Goal: Task Accomplishment & Management: Use online tool/utility

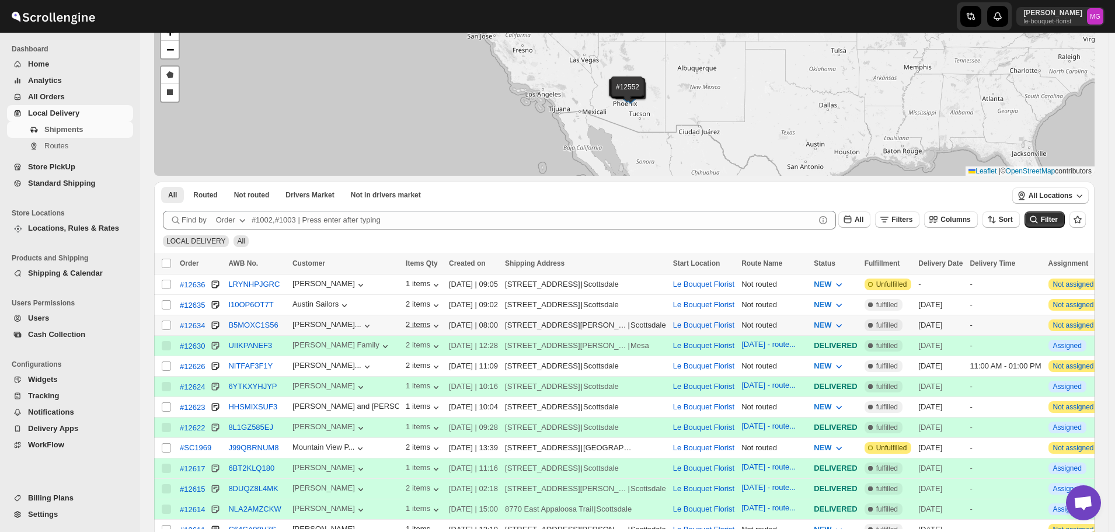
scroll to position [117, 0]
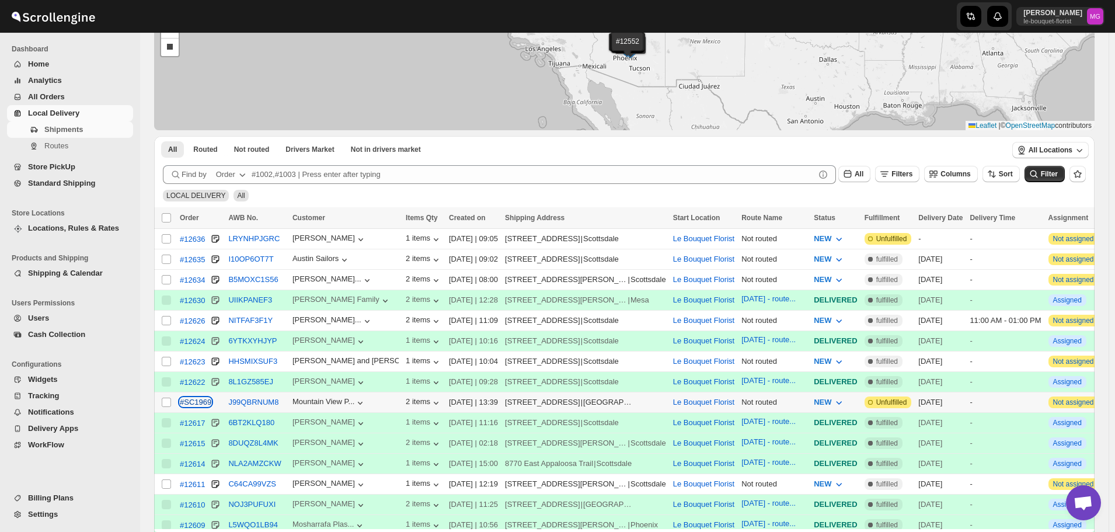
click at [196, 402] on div "#SC1969" at bounding box center [196, 402] width 32 height 9
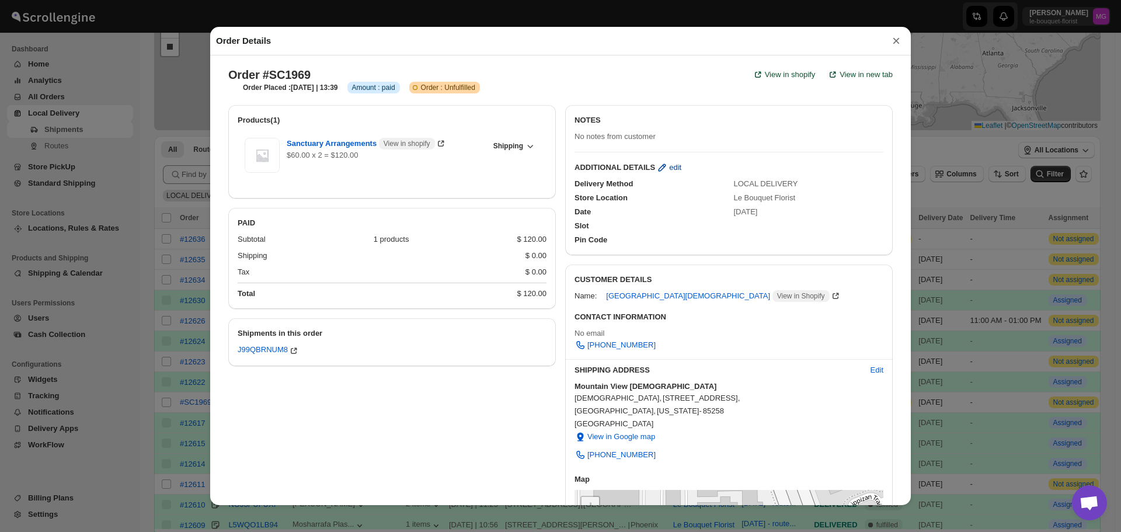
click at [676, 170] on button "edit" at bounding box center [668, 167] width 39 height 19
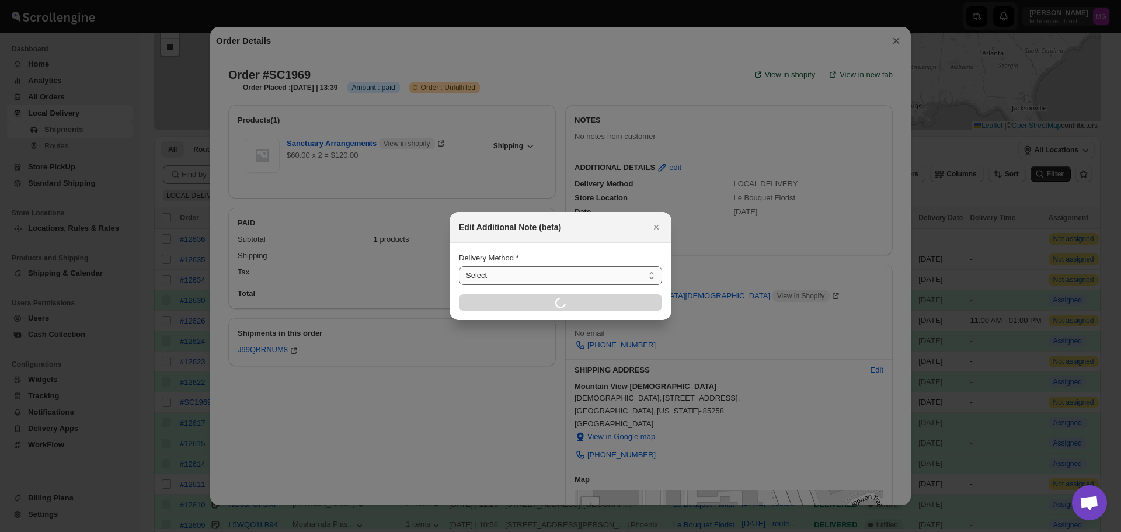
select select "LOCAL_DELIVERY"
select select "LOCATION_BASES"
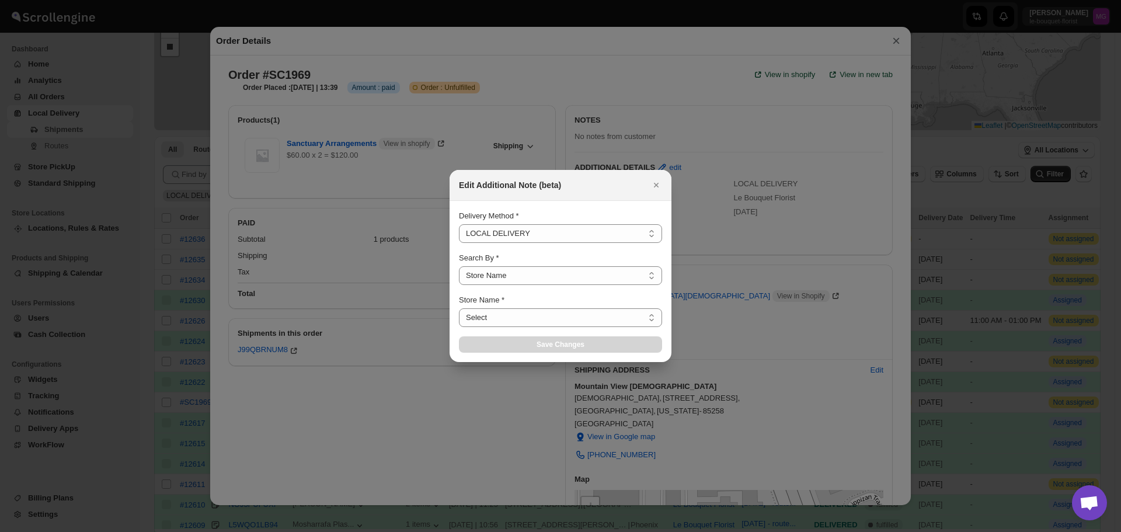
select select "67182988fdd300583c220c76"
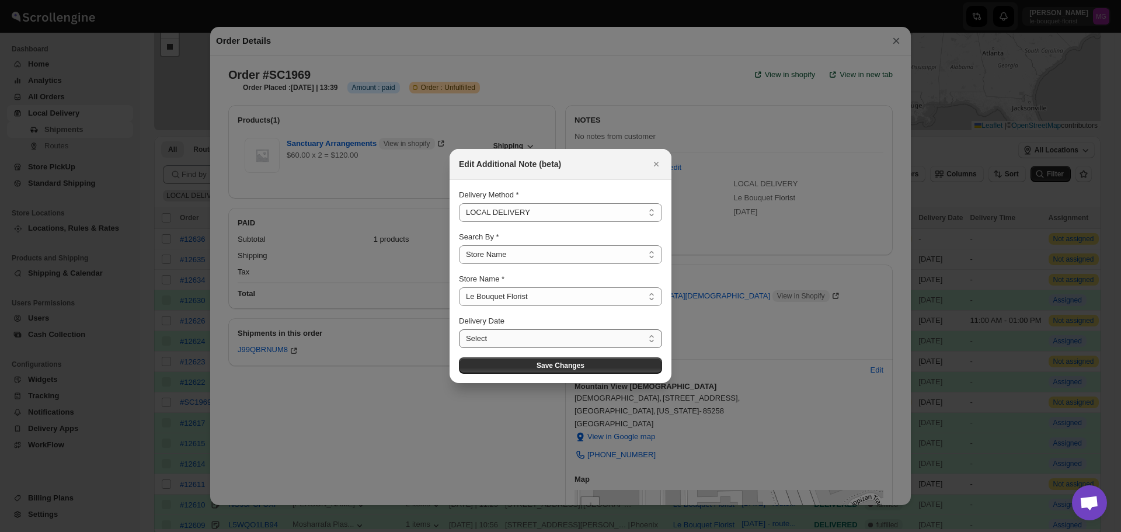
click at [513, 339] on select "Select Sat Sep 20 2025 Mon Sep 22 2025 Tue Sep 23 2025 Wed Sep 24 2025 Thu Sep …" at bounding box center [560, 338] width 203 height 19
select select "2025-09-20"
click at [459, 329] on select "Select Sat Sep 20 2025 Mon Sep 22 2025 Tue Sep 23 2025 Wed Sep 24 2025 Thu Sep …" at bounding box center [560, 338] width 203 height 19
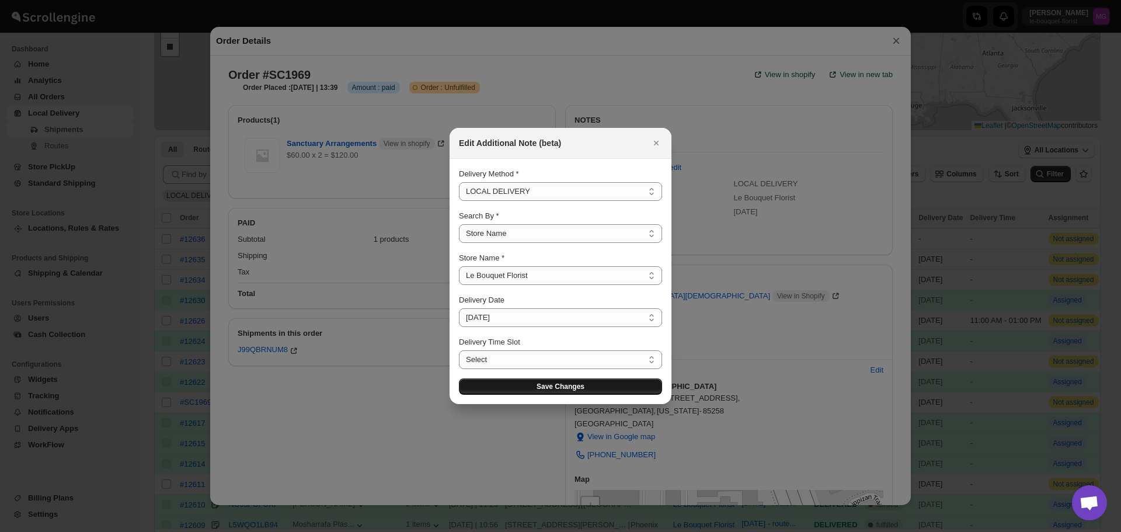
click at [581, 386] on span "Save Changes" at bounding box center [561, 386] width 48 height 9
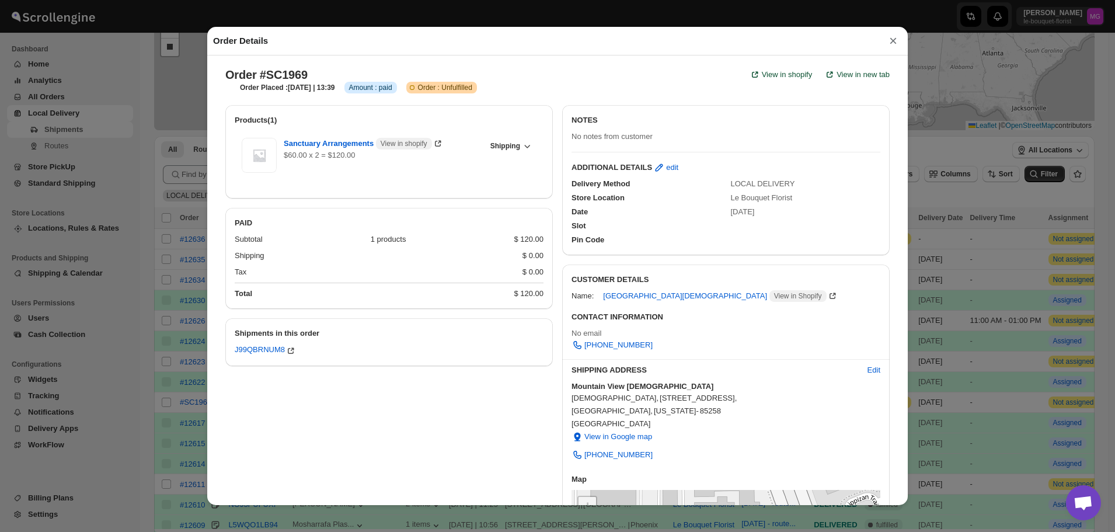
click at [887, 44] on button "×" at bounding box center [894, 41] width 18 height 16
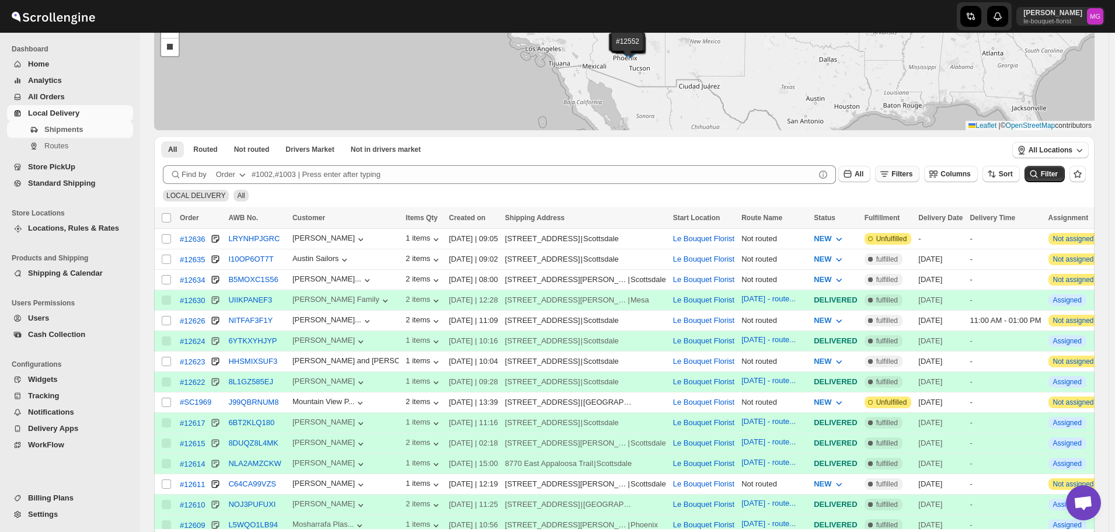
click at [903, 172] on span "Filters" at bounding box center [902, 174] width 21 height 8
click at [890, 221] on icon "button" at bounding box center [891, 220] width 12 height 12
click at [853, 225] on icon "button" at bounding box center [857, 221] width 12 height 12
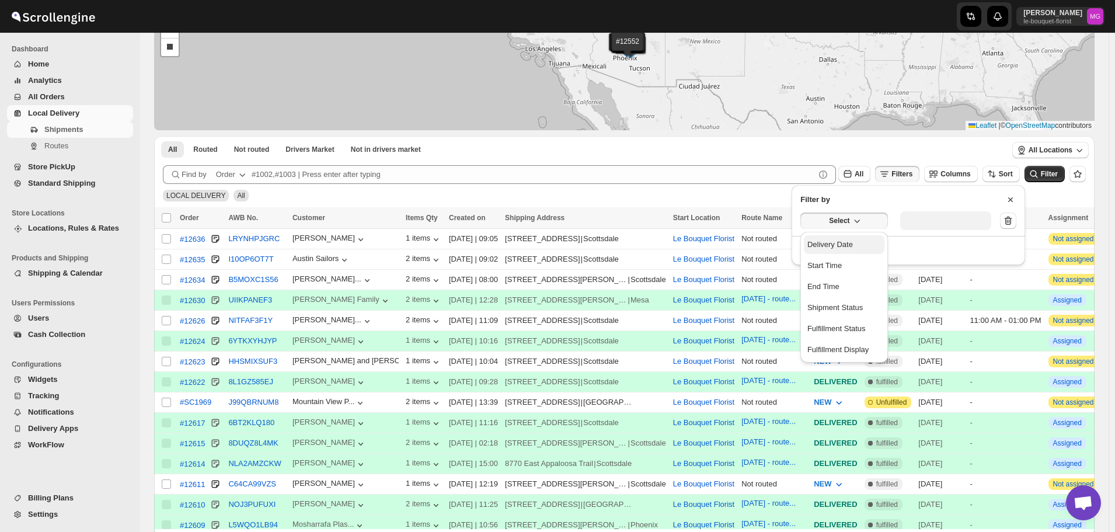
click at [850, 245] on div "Delivery Date" at bounding box center [831, 245] width 46 height 12
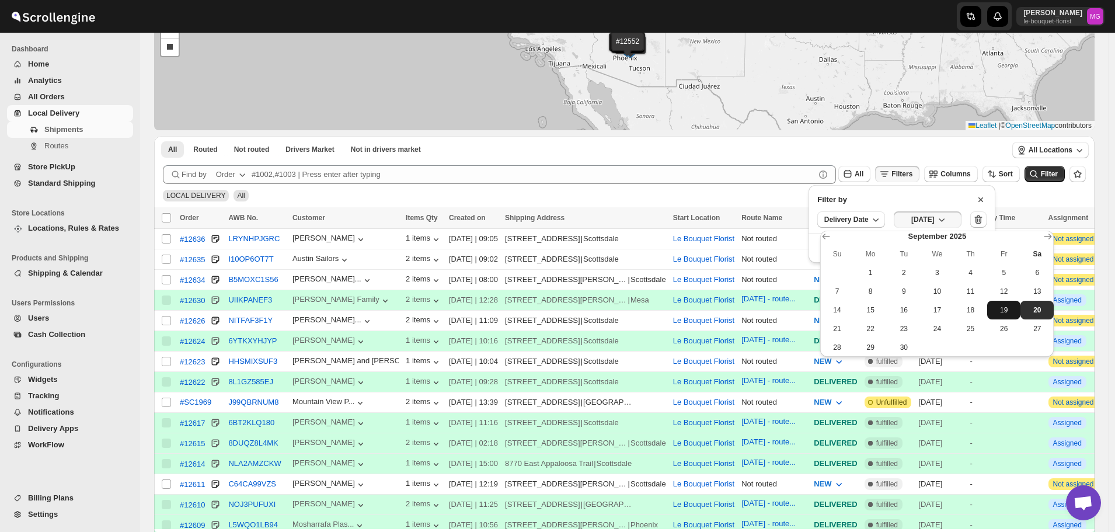
click at [1006, 314] on span "19" at bounding box center [1004, 309] width 24 height 9
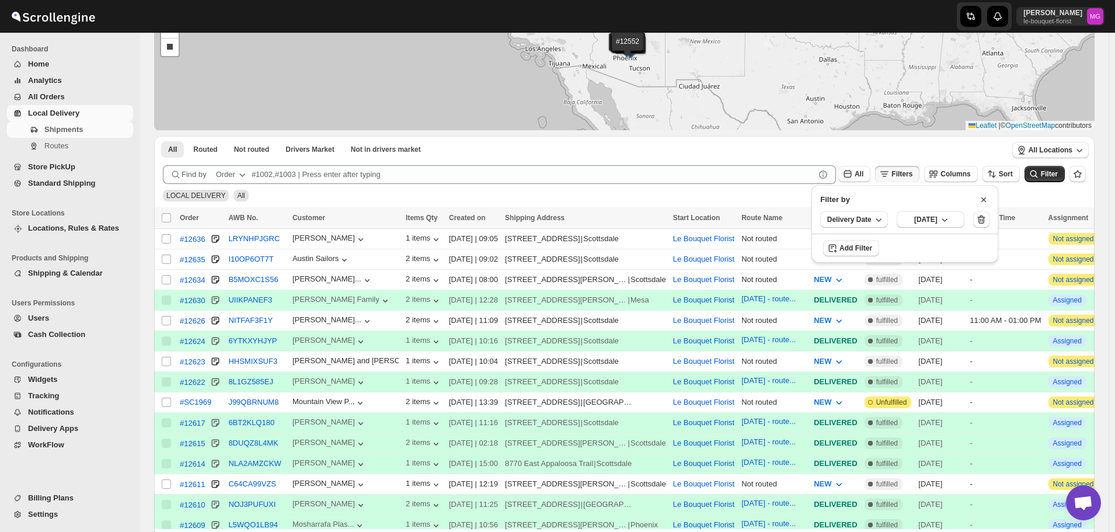
click at [1052, 185] on div "LOCAL DELIVERY All" at bounding box center [622, 190] width 928 height 22
click at [1058, 166] on button "Filter" at bounding box center [1045, 174] width 40 height 16
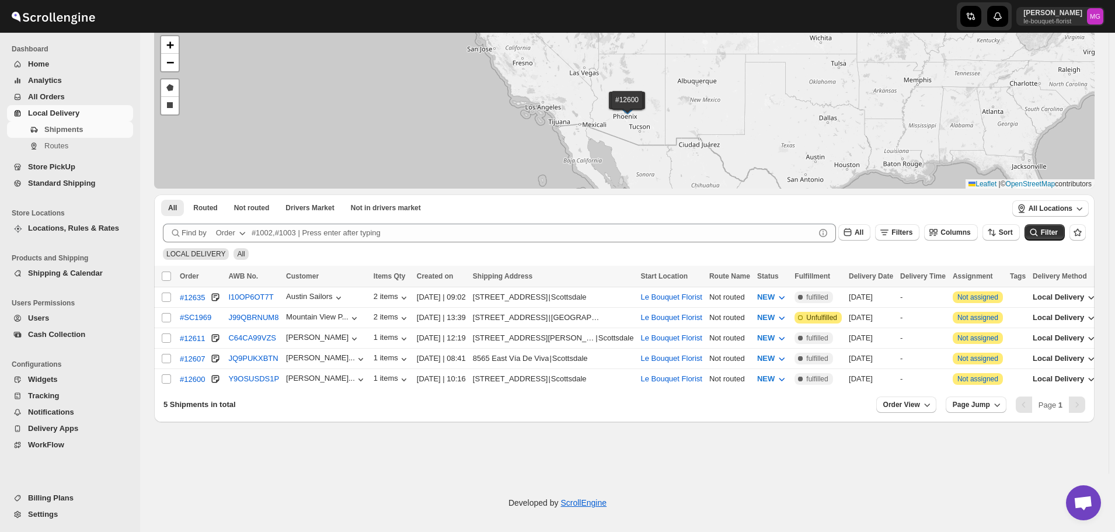
scroll to position [58, 0]
click at [163, 297] on input "Select shipment" at bounding box center [166, 297] width 9 height 9
checkbox input "true"
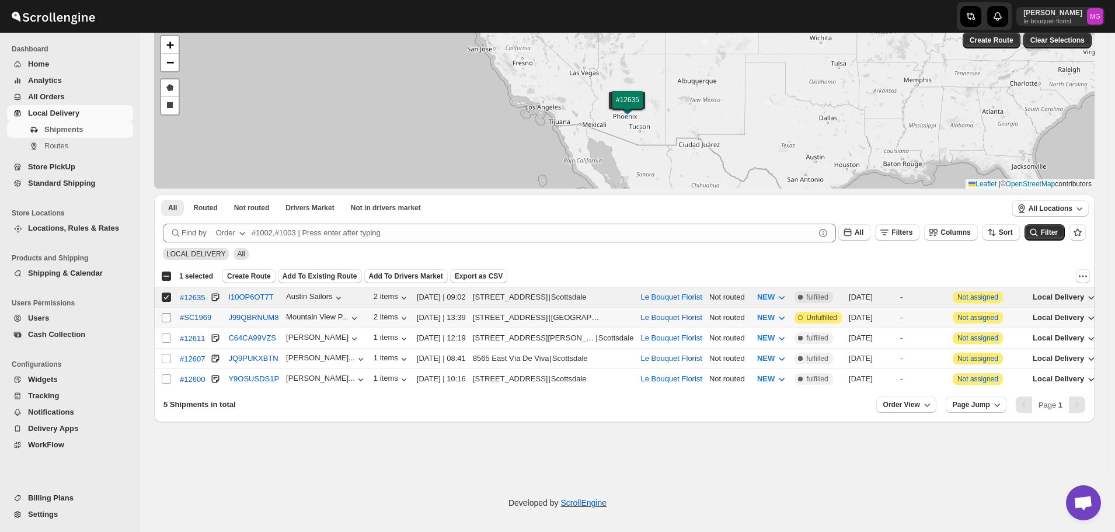
click at [169, 317] on input "Select shipment" at bounding box center [166, 317] width 9 height 9
checkbox input "true"
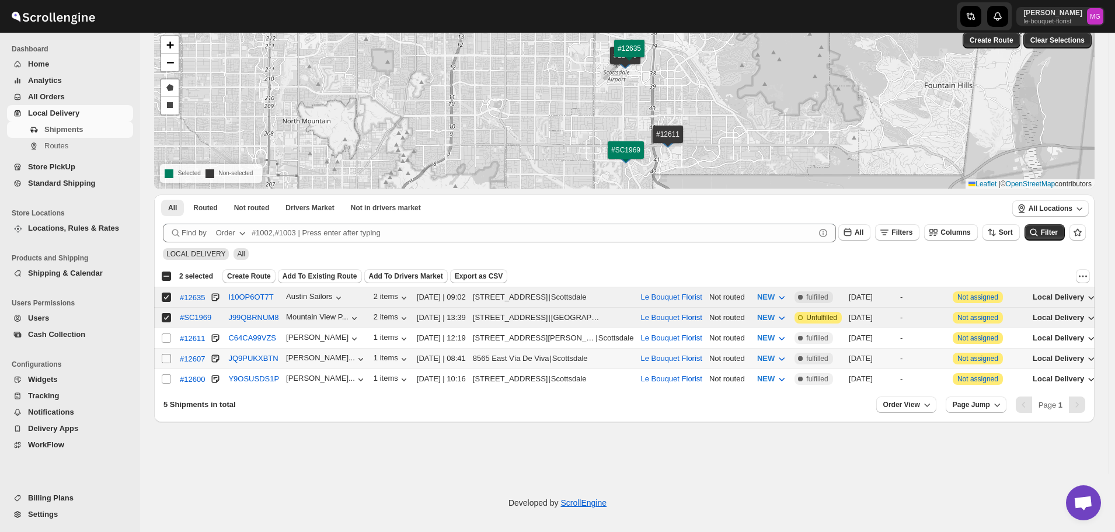
click at [163, 354] on input "Select shipment" at bounding box center [166, 358] width 9 height 9
checkbox input "true"
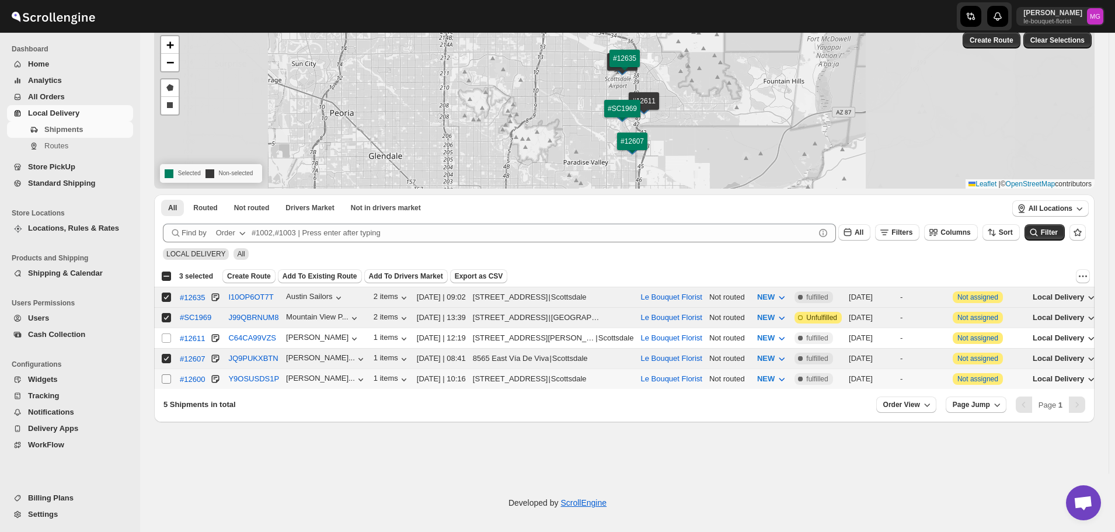
click at [164, 378] on input "Select shipment" at bounding box center [166, 378] width 9 height 9
checkbox input "true"
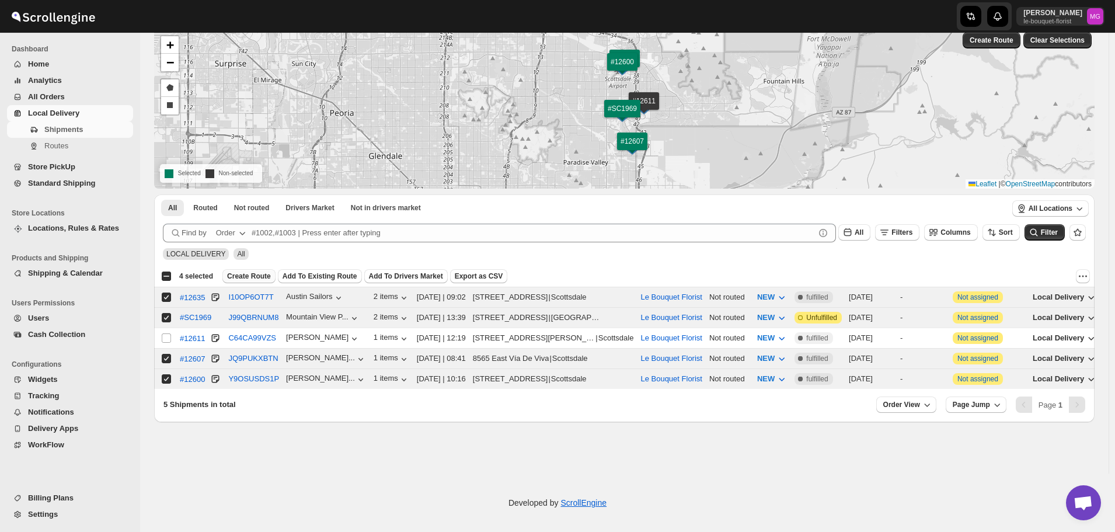
click at [247, 276] on span "Create Route" at bounding box center [249, 276] width 44 height 9
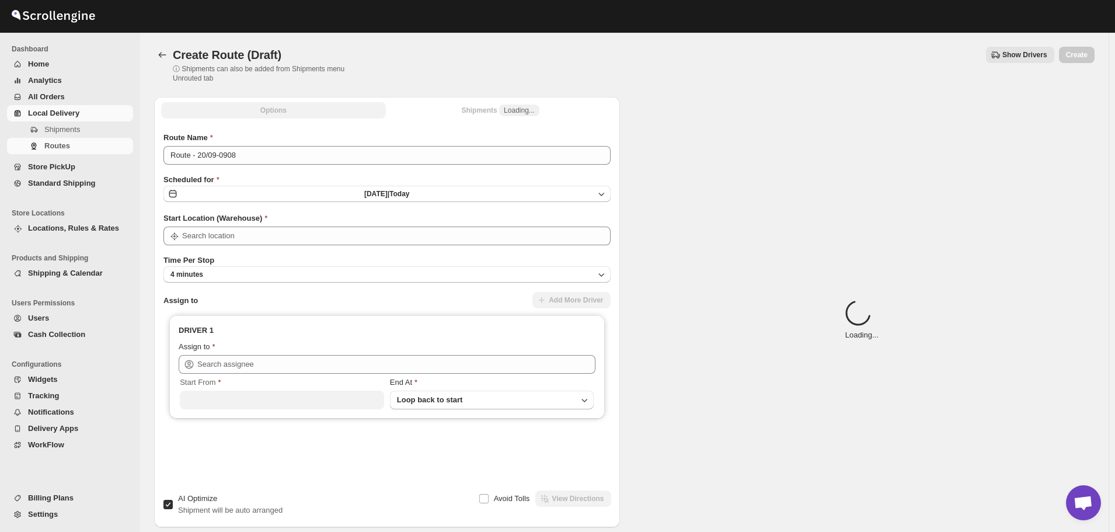
type input "Le Bouquet Florist"
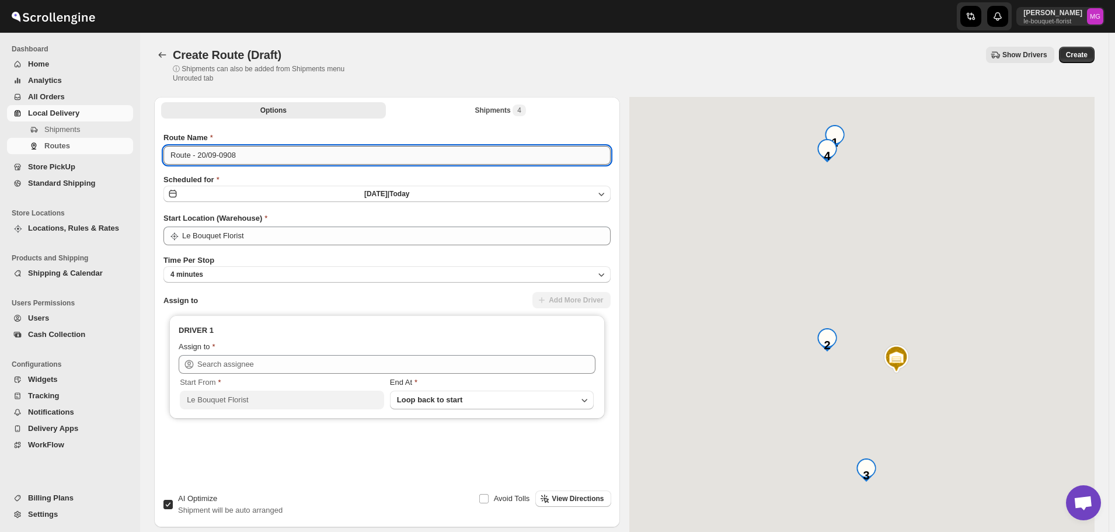
click at [271, 162] on input "Route - 20/09-0908" at bounding box center [387, 155] width 447 height 19
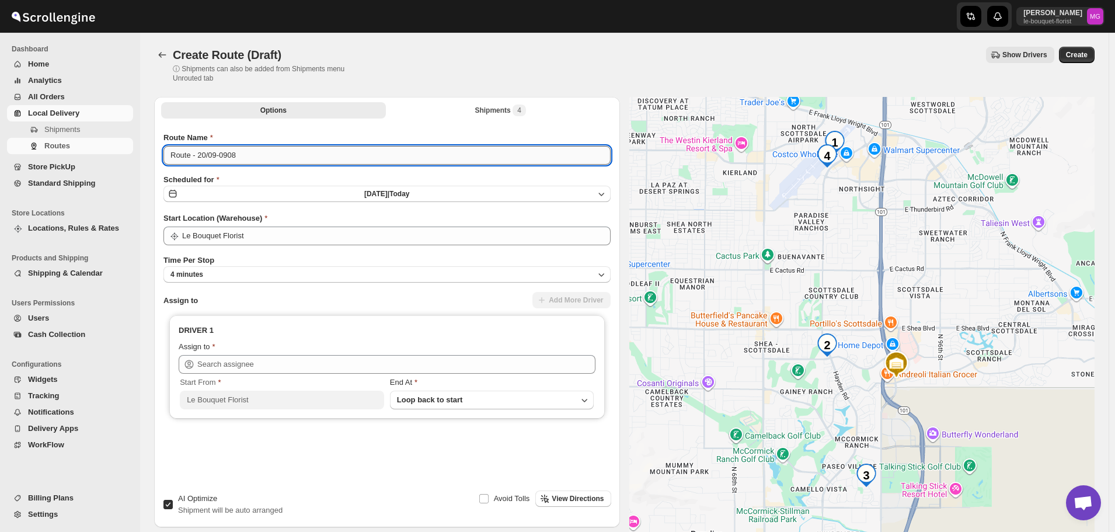
click at [271, 162] on input "Route - 20/09-0908" at bounding box center [387, 155] width 447 height 19
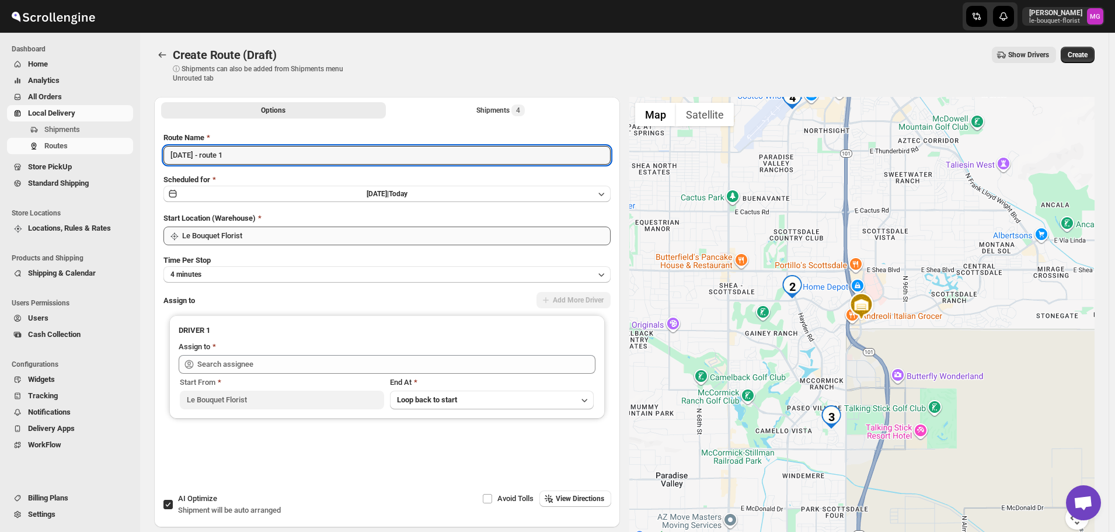
type input "September 20 - route 1"
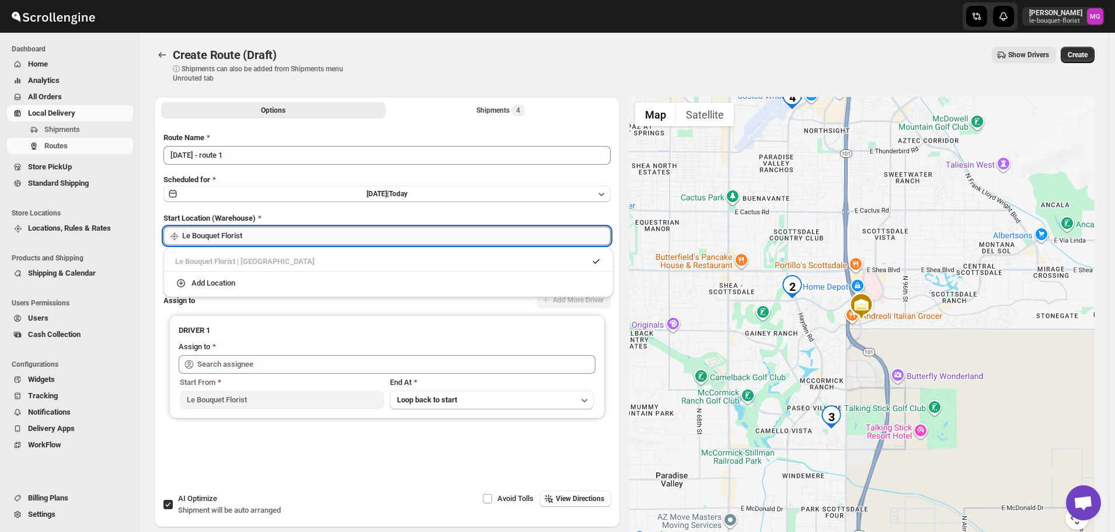
click at [262, 229] on input "Le Bouquet Florist" at bounding box center [396, 236] width 429 height 19
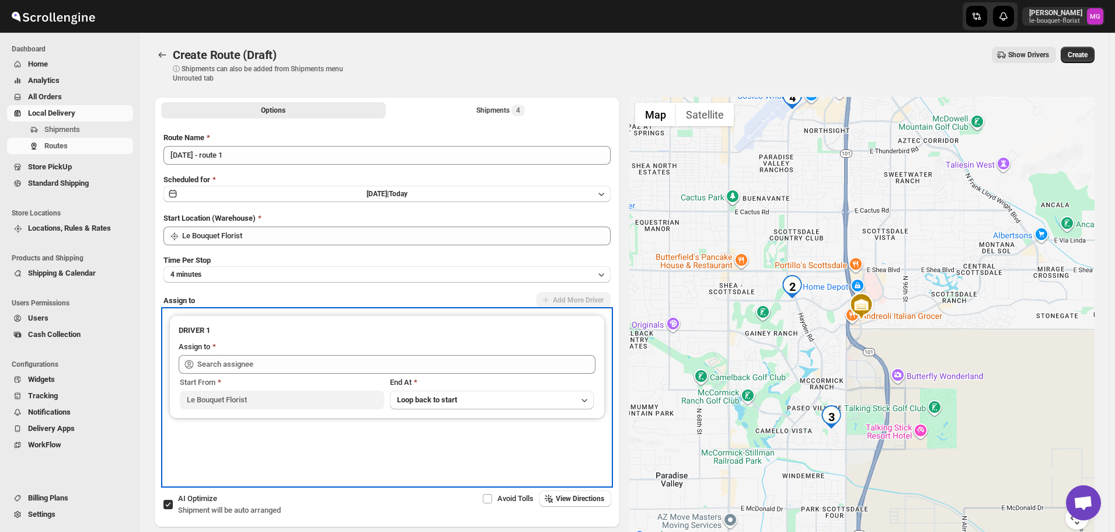
click at [215, 350] on span at bounding box center [213, 348] width 6 height 14
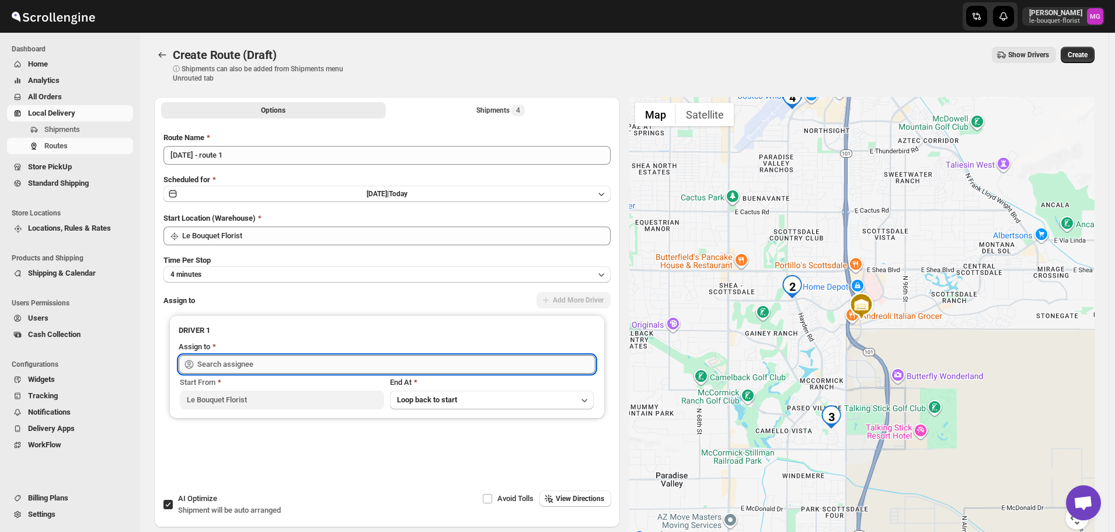
click at [248, 364] on input "text" at bounding box center [396, 364] width 398 height 19
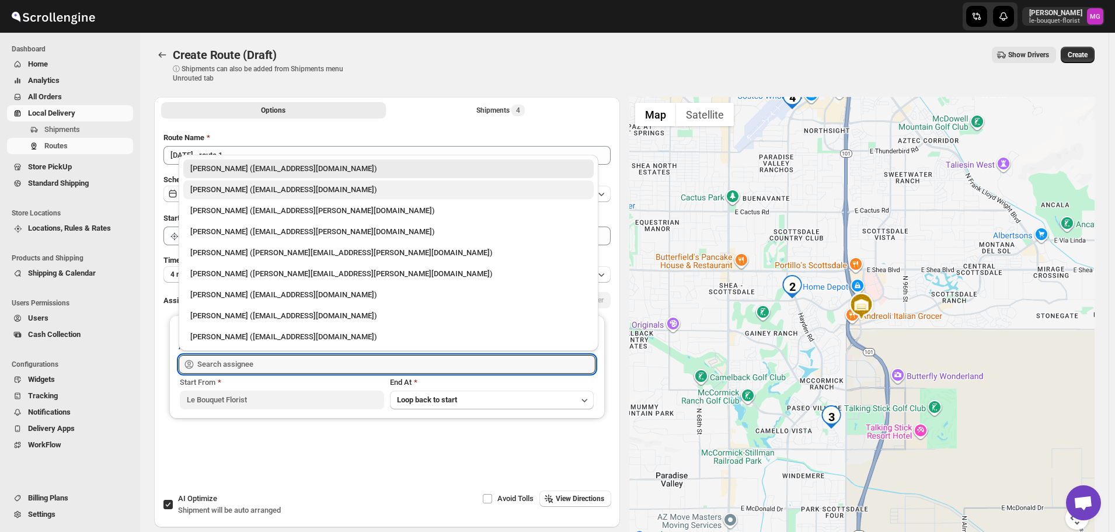
click at [242, 189] on div "Olivia Trott (oetrott@gmail.com)" at bounding box center [388, 190] width 396 height 12
type input "Olivia Trott (oetrott@gmail.com)"
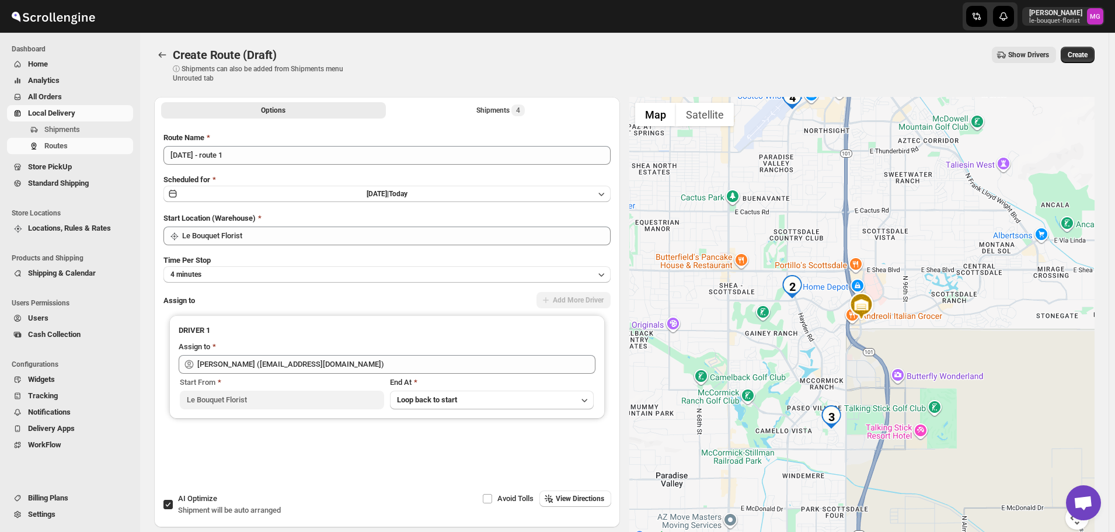
click at [197, 494] on span "AI Optimize" at bounding box center [197, 498] width 39 height 9
click at [173, 500] on input "AI Optimize Shipment will be auto arranged" at bounding box center [168, 504] width 9 height 9
checkbox input "false"
click at [505, 117] on button "Shipments 4" at bounding box center [500, 110] width 225 height 16
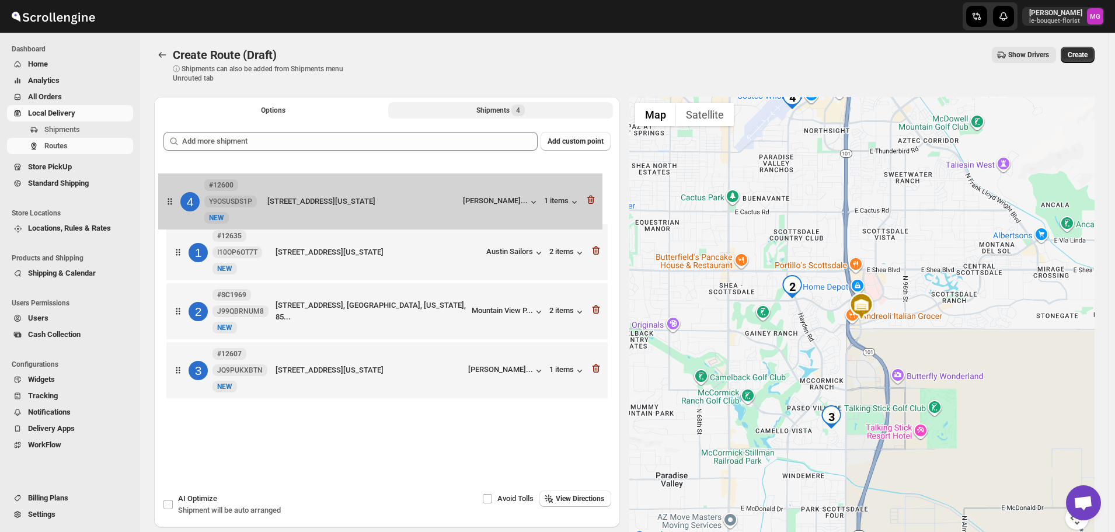
drag, startPoint x: 300, startPoint y: 382, endPoint x: 291, endPoint y: 207, distance: 175.4
click at [291, 207] on div "1 #12635 I10OP6OT7T New NEW 15290 North 78th Way, Scottsdale, Arizona, 85260, U…" at bounding box center [387, 283] width 447 height 242
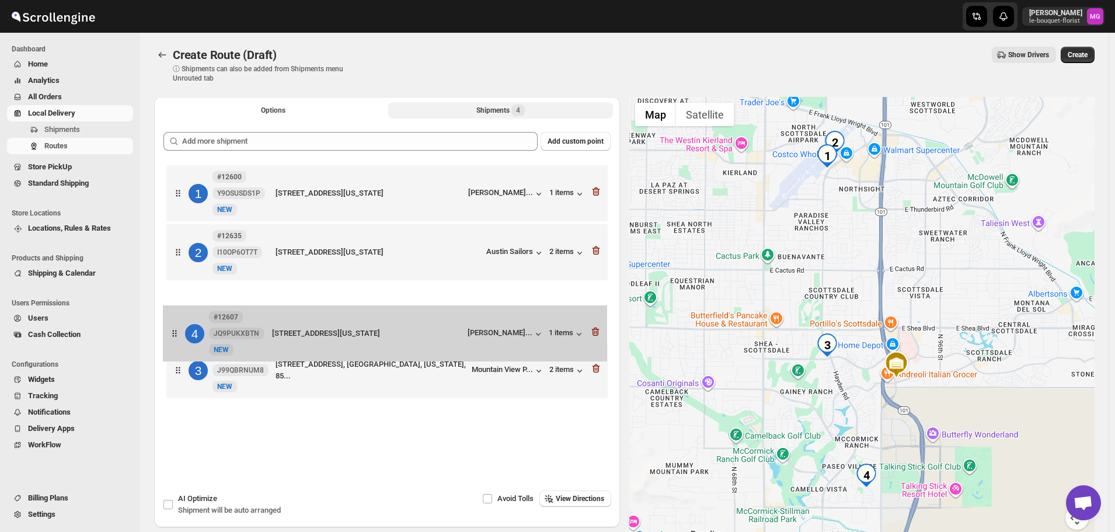
drag, startPoint x: 360, startPoint y: 379, endPoint x: 354, endPoint y: 339, distance: 40.6
click at [354, 339] on div "1 #12600 Y9OSUSDS1P New NEW 15020 North Hayden Road, Scottsdale, Arizona, 85260…" at bounding box center [387, 283] width 447 height 242
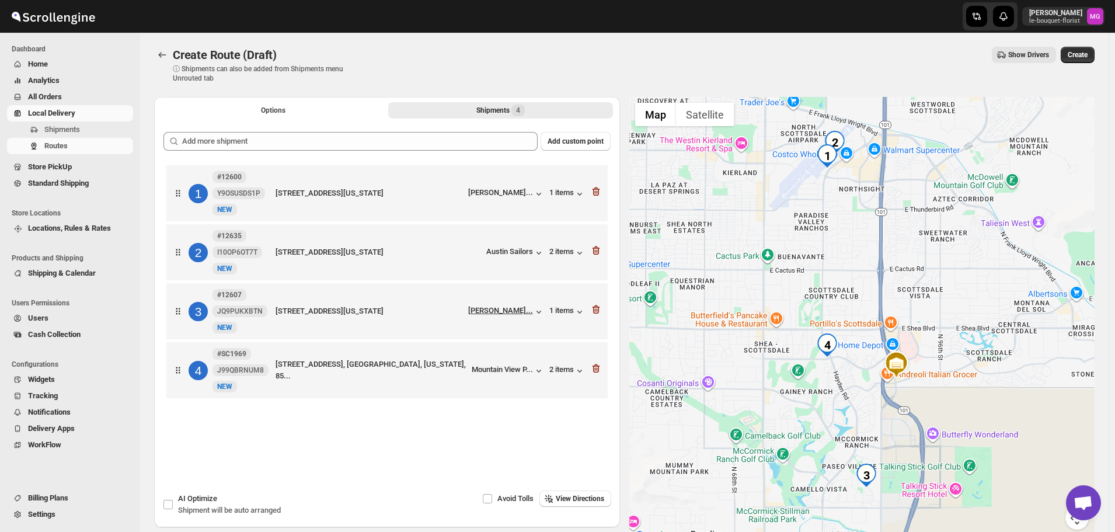
drag, startPoint x: 496, startPoint y: 326, endPoint x: 495, endPoint y: 306, distance: 20.5
click at [495, 304] on div "1 #12600 Y9OSUSDS1P New NEW 15020 North Hayden Road, Scottsdale, Arizona, 85260…" at bounding box center [387, 283] width 447 height 242
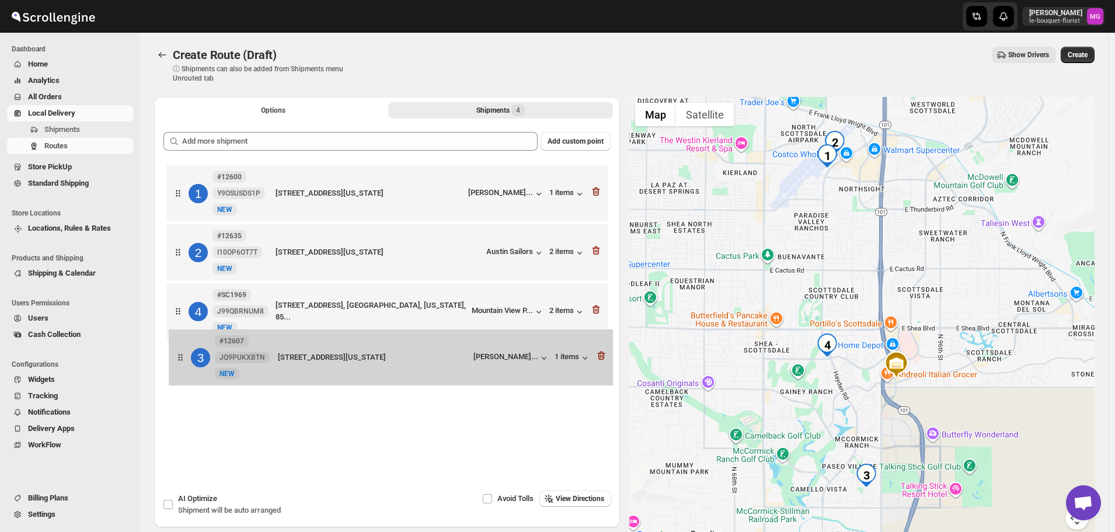
drag, startPoint x: 444, startPoint y: 306, endPoint x: 446, endPoint y: 356, distance: 49.7
click at [446, 356] on div "1 #12600 Y9OSUSDS1P New NEW 15020 North Hayden Road, Scottsdale, Arizona, 85260…" at bounding box center [387, 283] width 447 height 242
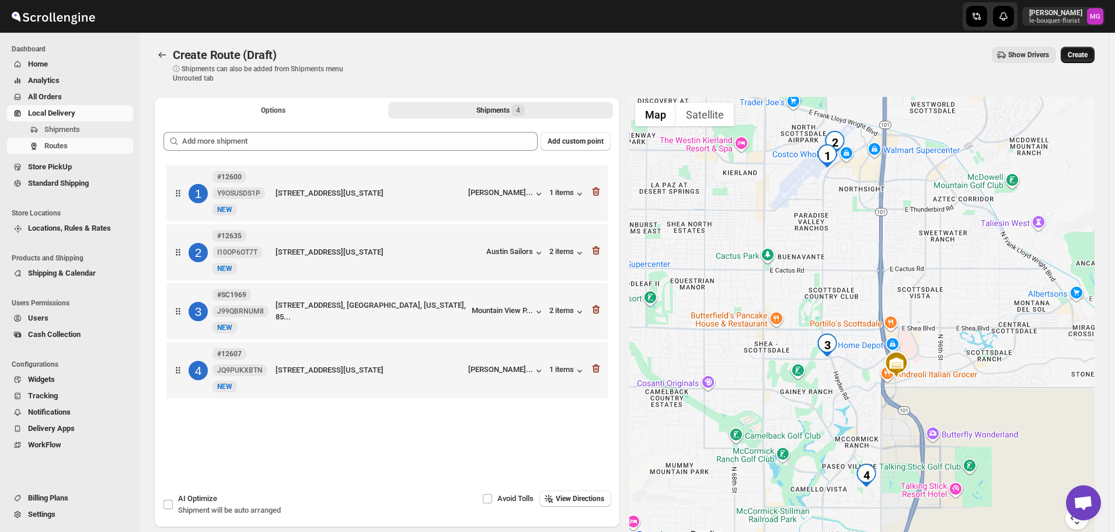
click at [1080, 49] on button "Create" at bounding box center [1078, 55] width 34 height 16
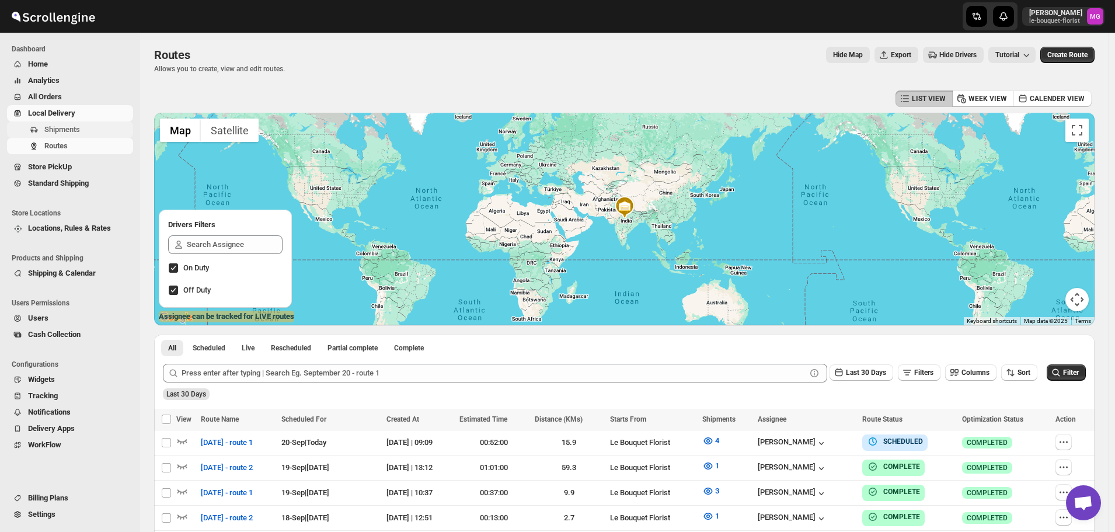
click at [40, 126] on button "Shipments" at bounding box center [70, 129] width 126 height 16
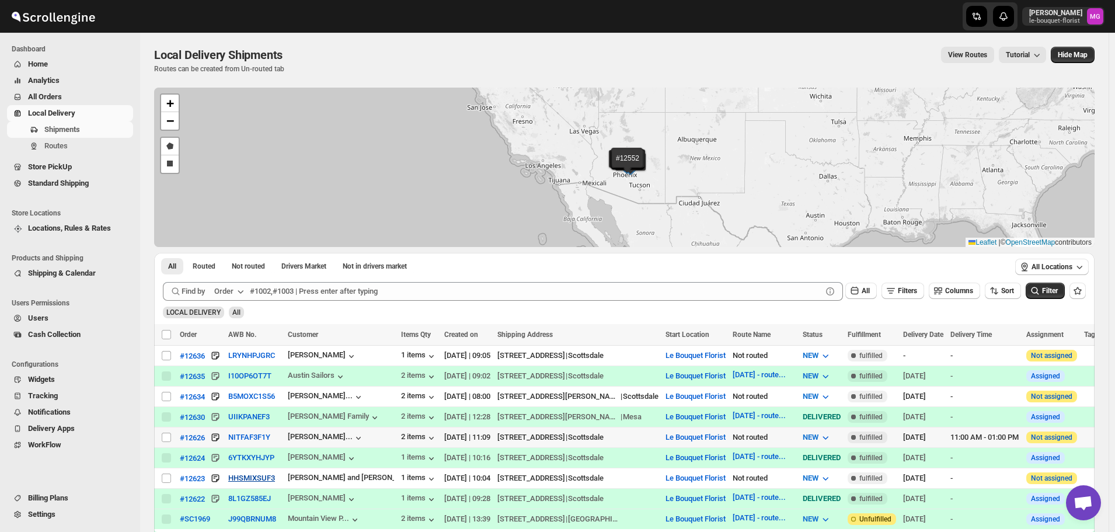
scroll to position [58, 0]
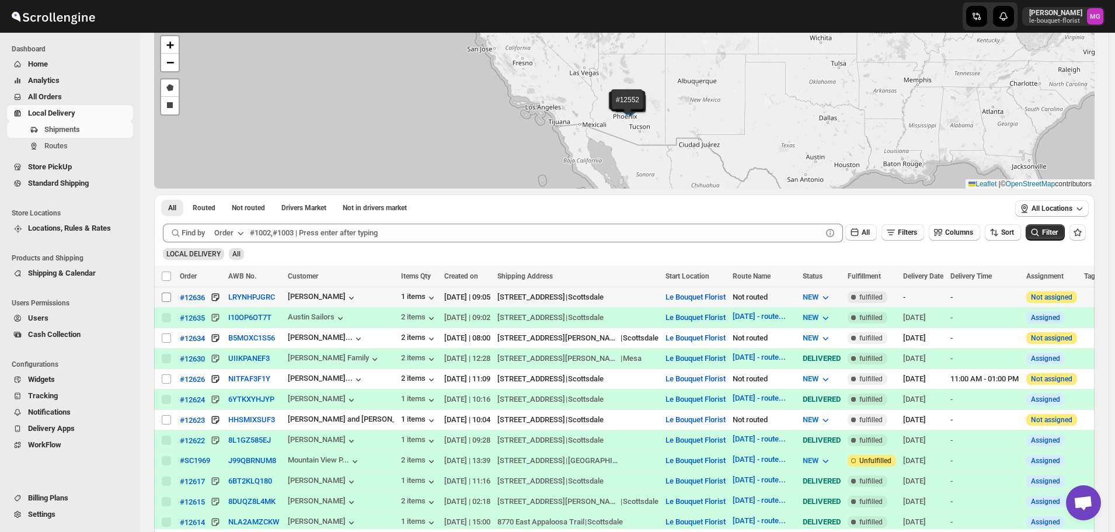
click at [164, 293] on input "Select shipment" at bounding box center [166, 297] width 9 height 9
checkbox input "true"
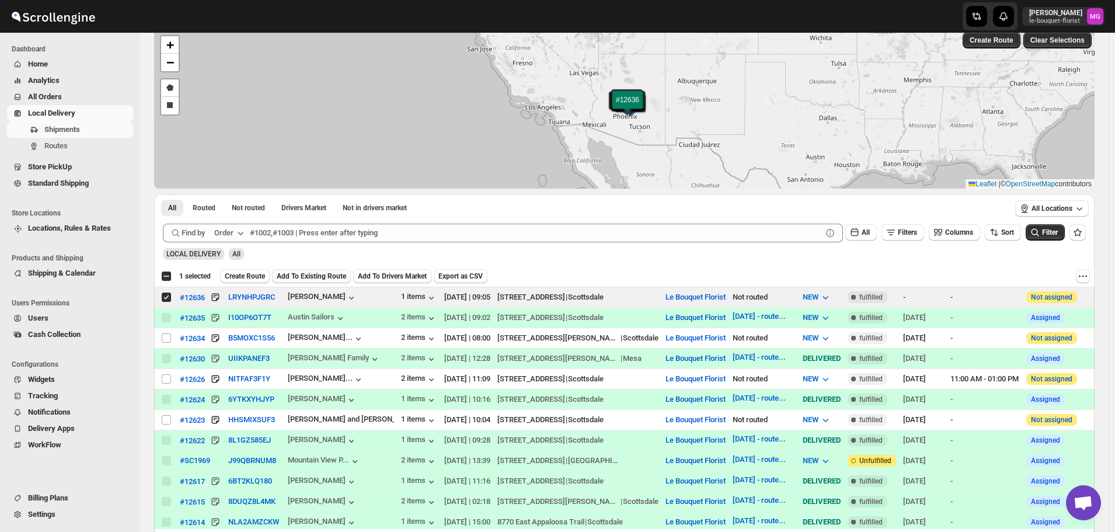
click at [318, 277] on span "Add To Existing Route" at bounding box center [311, 276] width 69 height 9
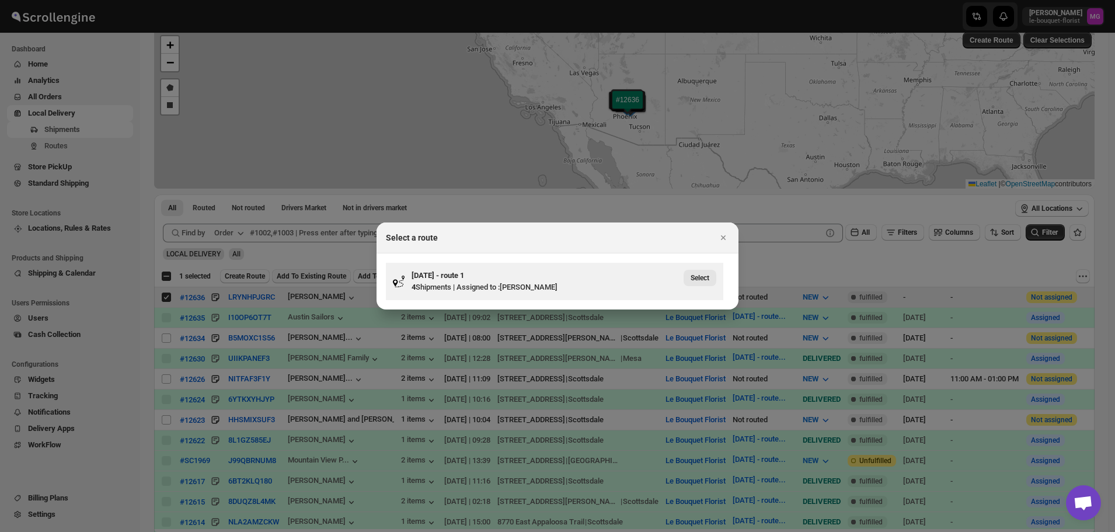
click at [715, 284] on button "Select" at bounding box center [700, 278] width 33 height 16
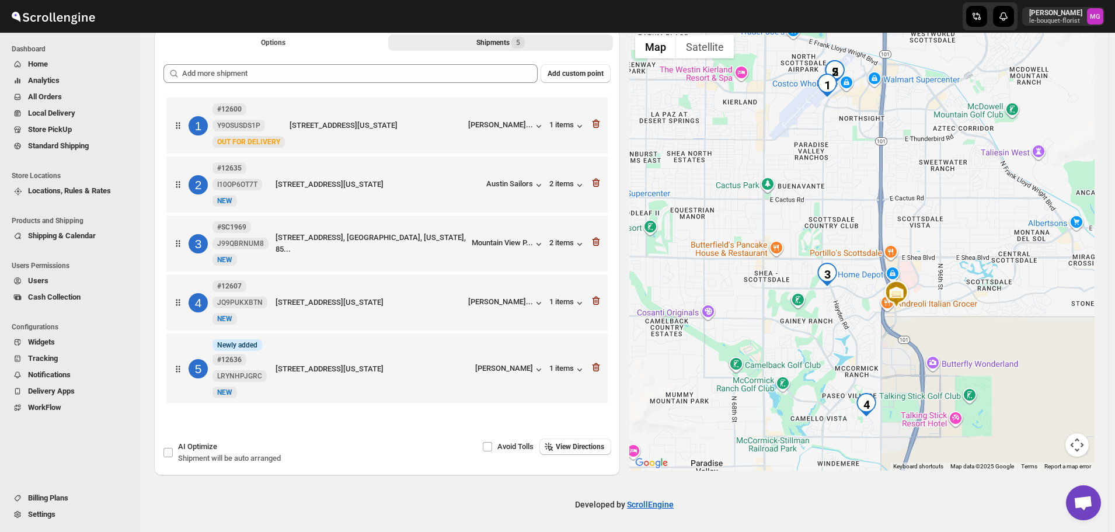
scroll to position [2, 0]
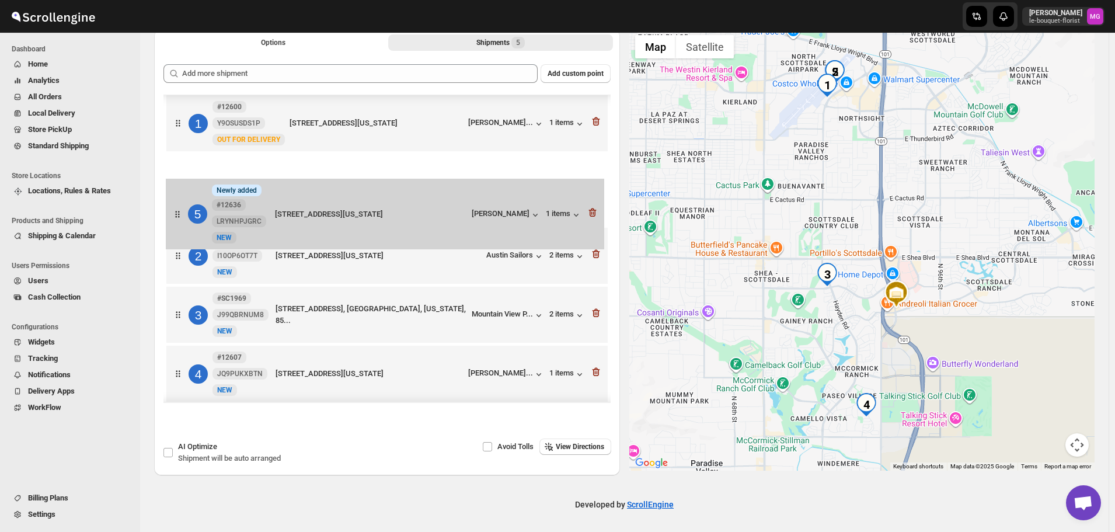
drag, startPoint x: 176, startPoint y: 378, endPoint x: 176, endPoint y: 218, distance: 159.4
click at [176, 218] on div "1 #12600 Y9OSUSDS1P New OUT FOR DELIVERY 15020 North Hayden Road, Scottsdale, A…" at bounding box center [387, 249] width 447 height 315
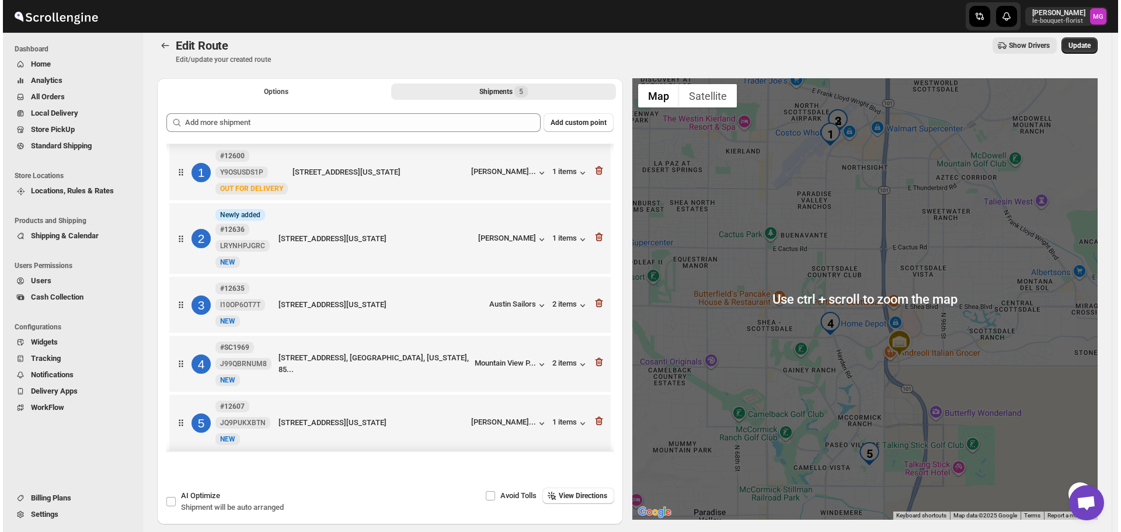
scroll to position [0, 0]
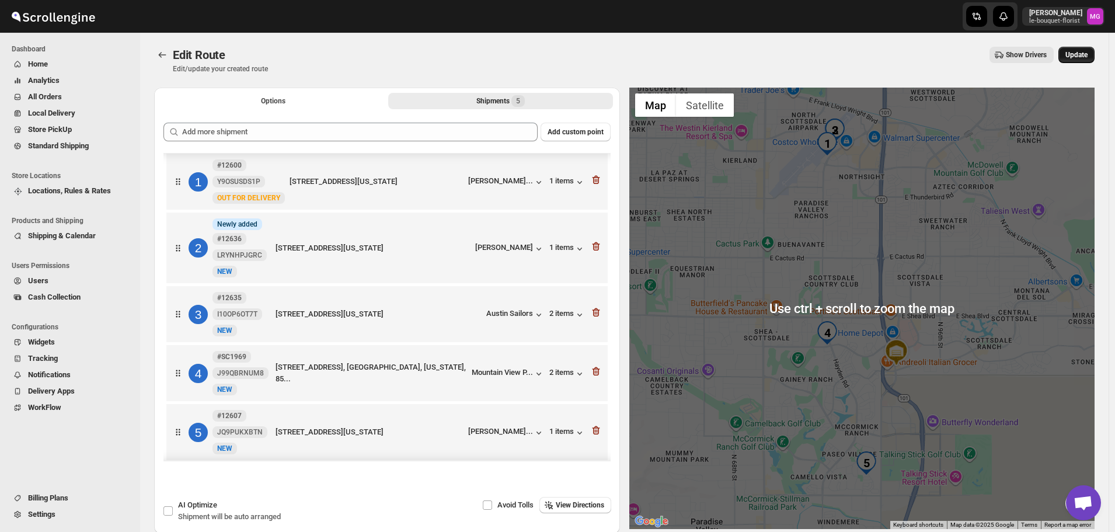
click at [1081, 59] on span "Update" at bounding box center [1077, 54] width 22 height 9
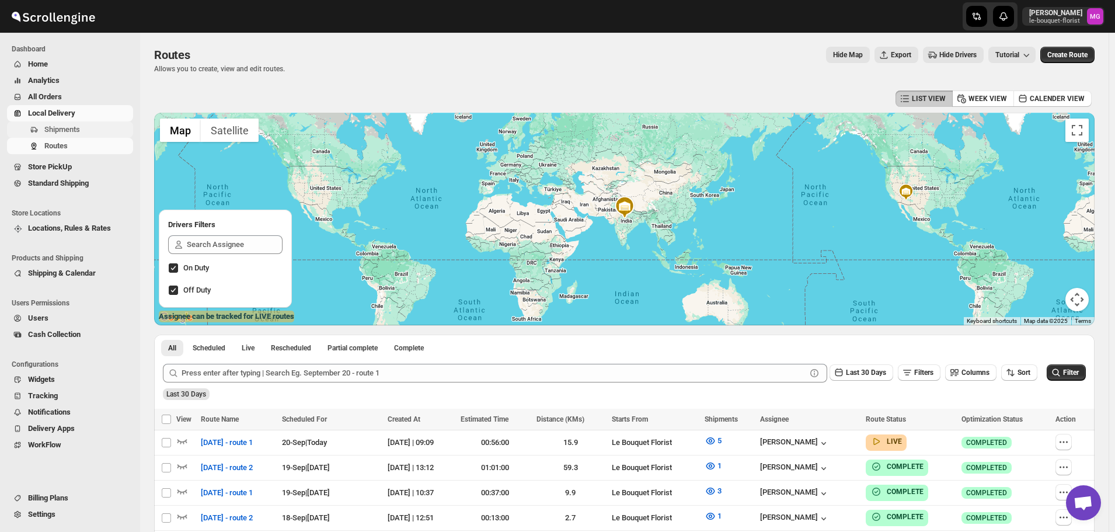
click at [67, 130] on span "Shipments" at bounding box center [62, 129] width 36 height 9
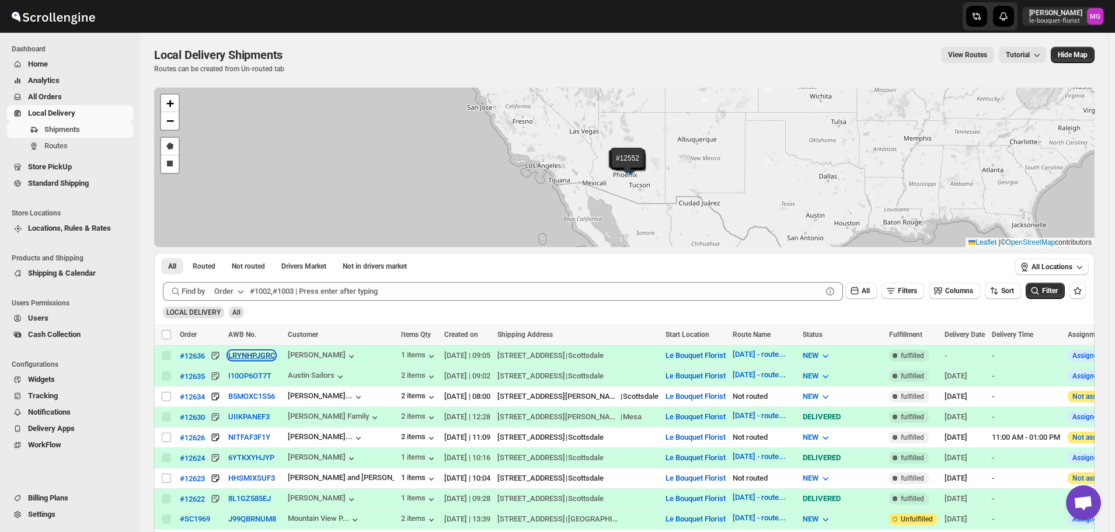
click at [239, 357] on button "LRYNHPJGRC" at bounding box center [251, 355] width 47 height 9
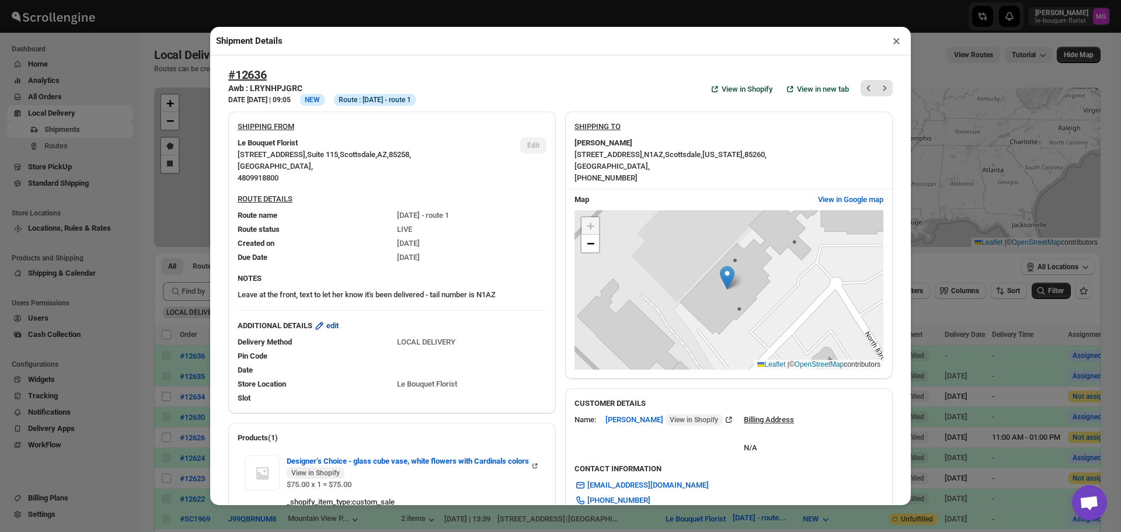
click at [325, 332] on icon "button" at bounding box center [320, 326] width 12 height 12
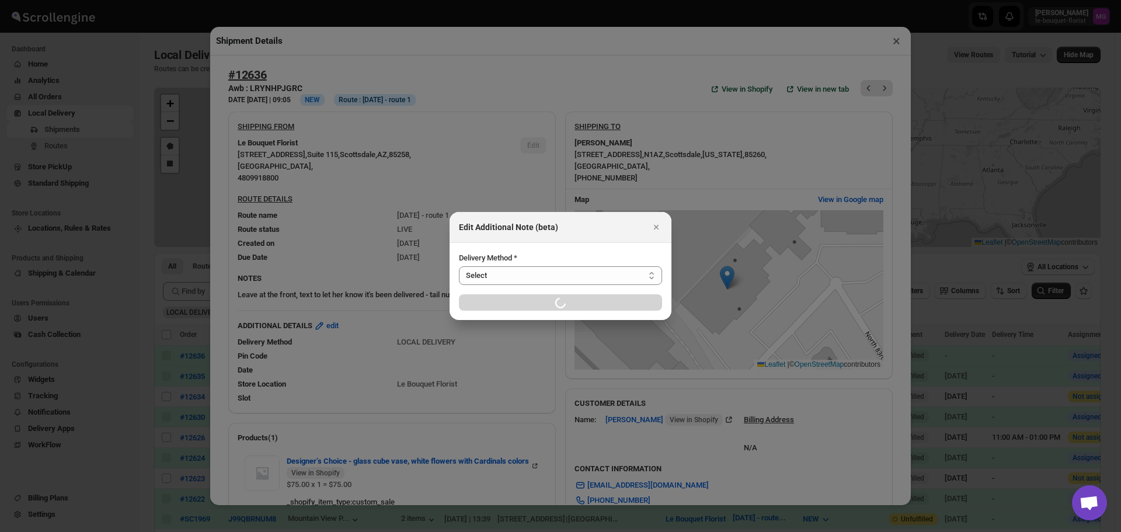
select select "LOCAL_DELIVERY"
select select "LOCATION_BASES"
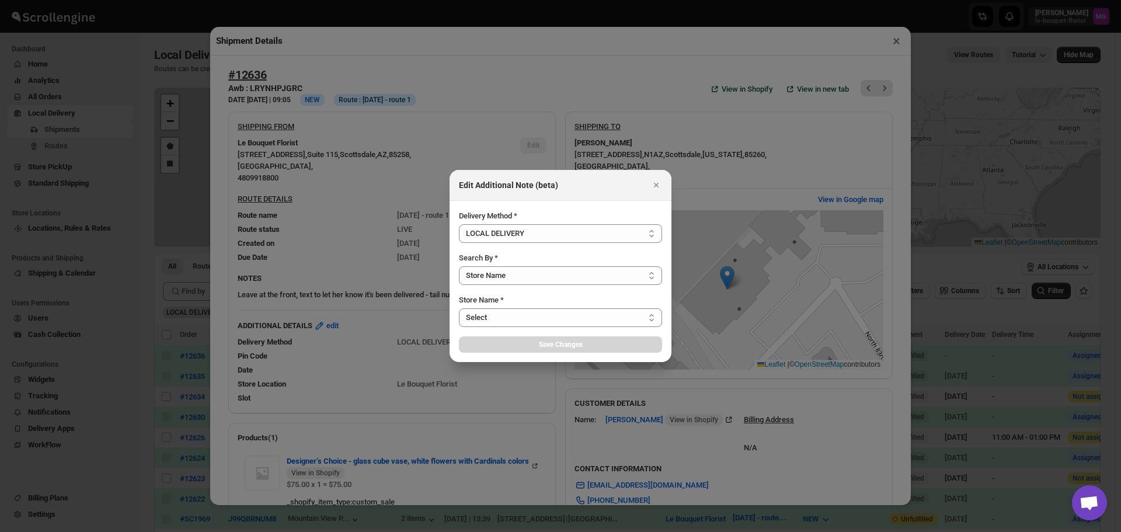
select select "67182988fdd300583c220c76"
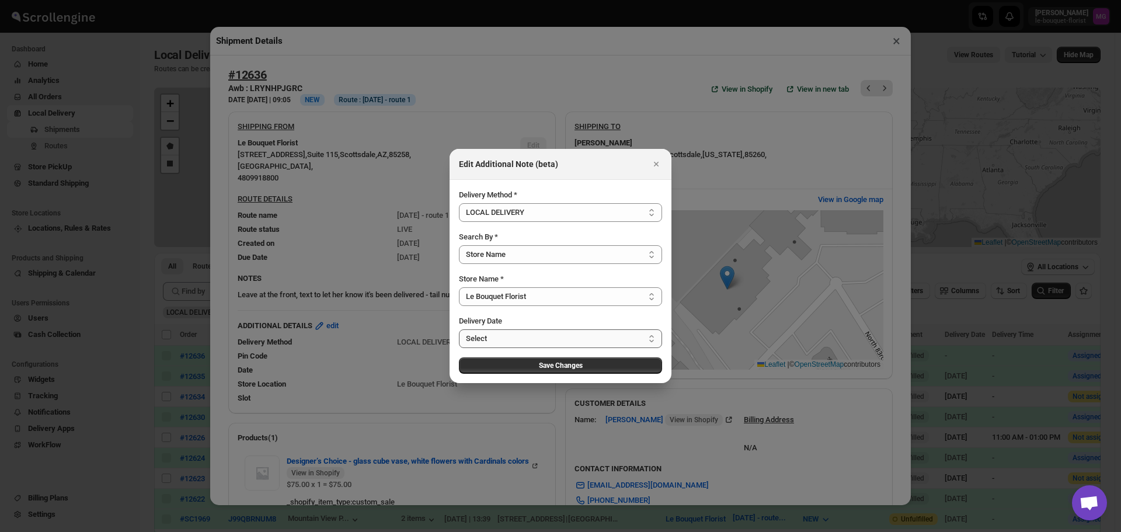
drag, startPoint x: 478, startPoint y: 343, endPoint x: 482, endPoint y: 329, distance: 14.6
click at [478, 343] on select "Select Sat Sep 20 2025 Mon Sep 22 2025 Tue Sep 23 2025 Wed Sep 24 2025 Thu Sep …" at bounding box center [560, 338] width 203 height 19
select select "2025-09-20"
click at [459, 329] on select "Select Sat Sep 20 2025 Mon Sep 22 2025 Tue Sep 23 2025 Wed Sep 24 2025 Thu Sep …" at bounding box center [560, 338] width 203 height 19
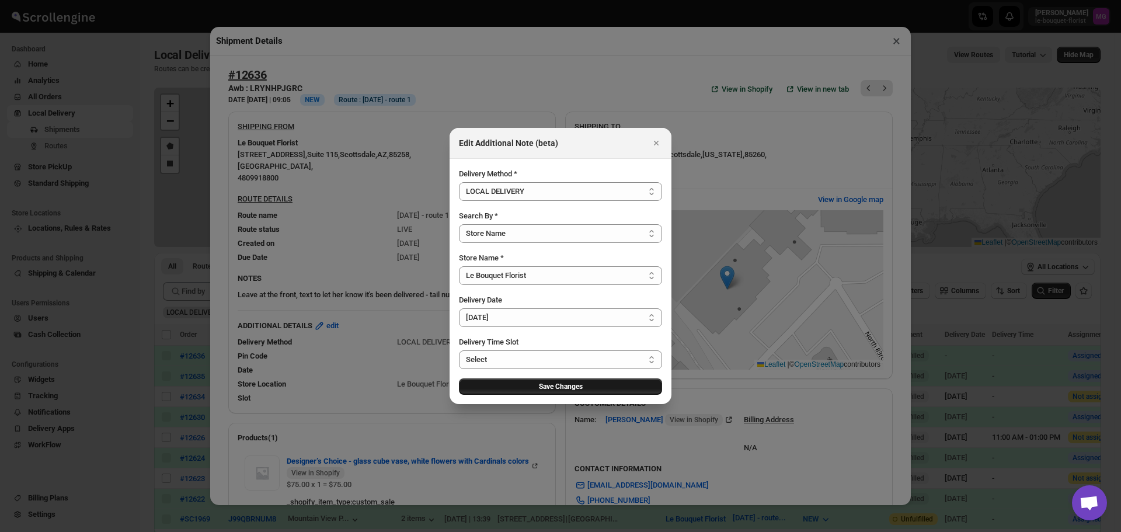
click at [526, 393] on button "Save Changes" at bounding box center [560, 386] width 203 height 16
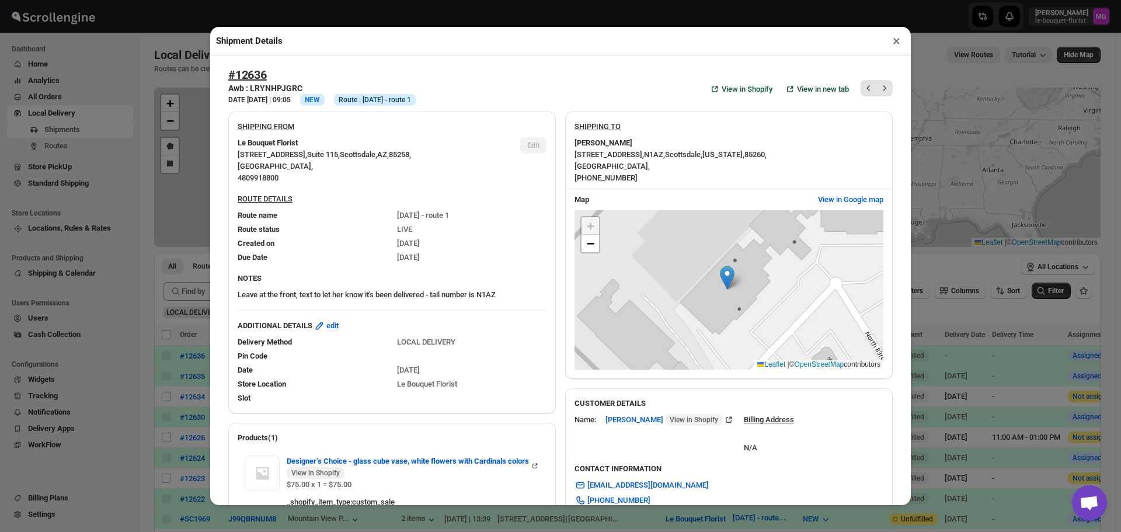
drag, startPoint x: 896, startPoint y: 40, endPoint x: 934, endPoint y: 64, distance: 45.1
click at [896, 41] on button "×" at bounding box center [896, 41] width 17 height 16
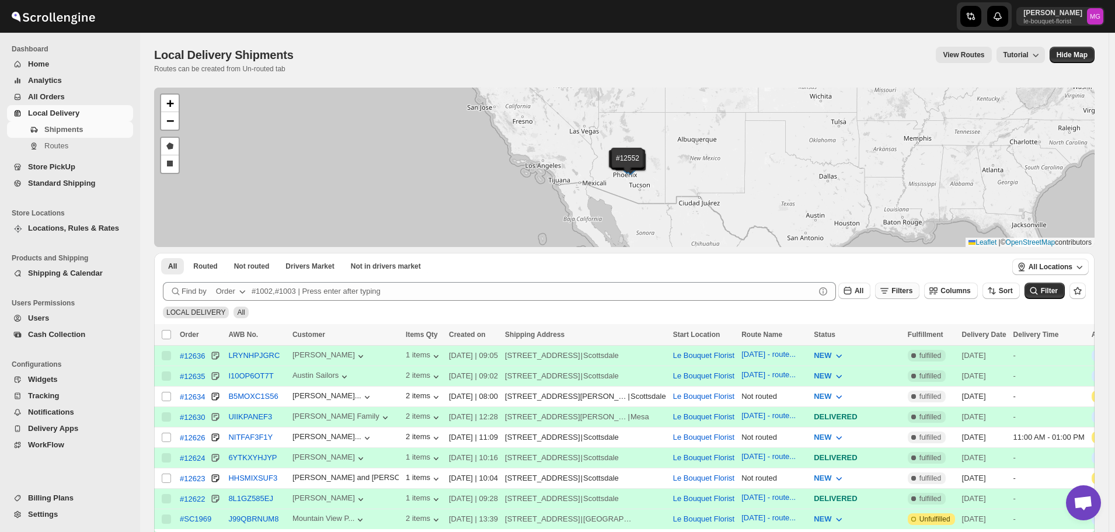
click at [913, 287] on span "Filters" at bounding box center [902, 291] width 21 height 8
click at [909, 325] on div "Add Filter" at bounding box center [908, 337] width 79 height 30
click at [907, 336] on span "Add Filter" at bounding box center [914, 336] width 33 height 9
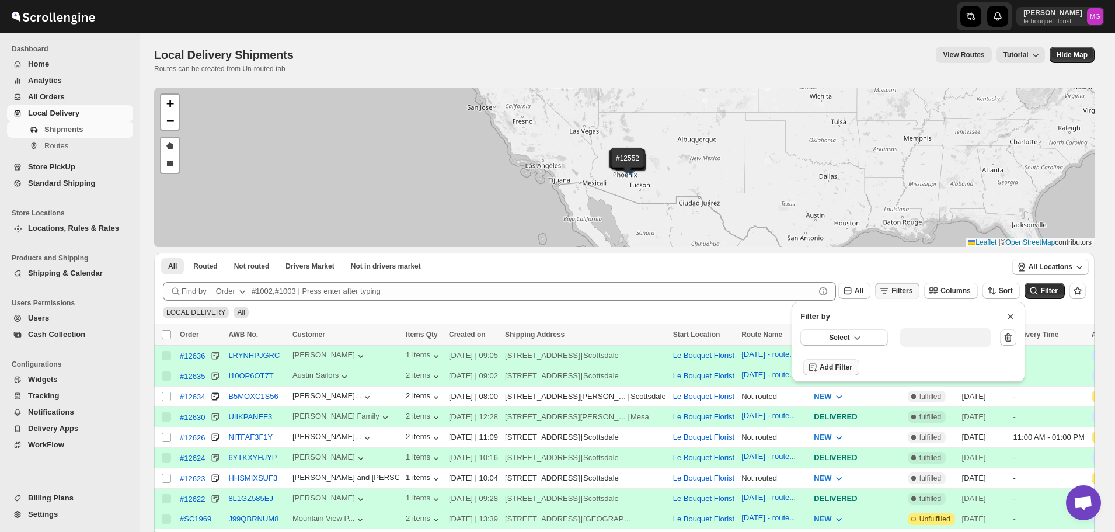
click at [868, 338] on button "Select" at bounding box center [845, 337] width 88 height 16
click at [850, 363] on div "Delivery Date" at bounding box center [831, 362] width 46 height 12
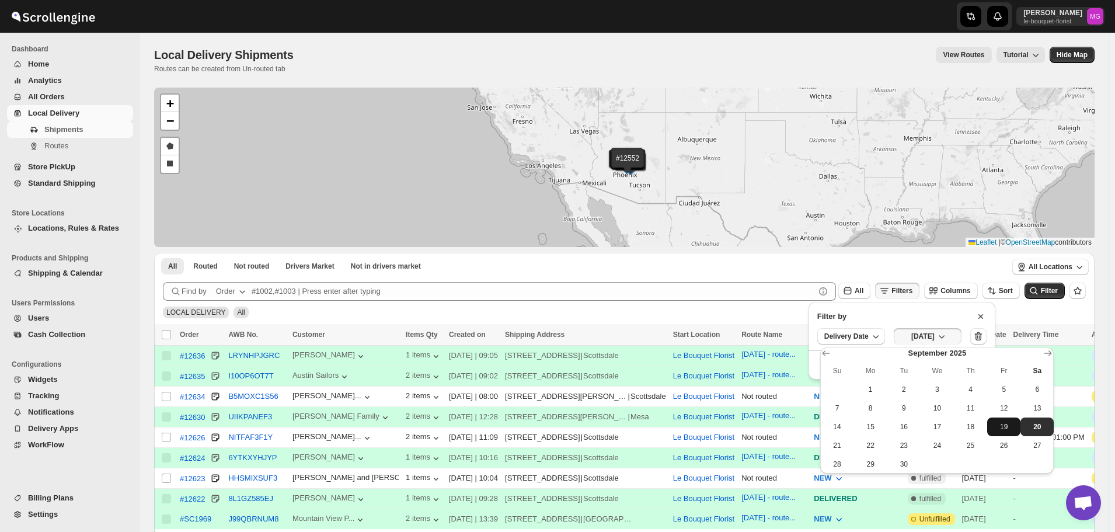
click at [998, 426] on span "19" at bounding box center [1004, 426] width 24 height 9
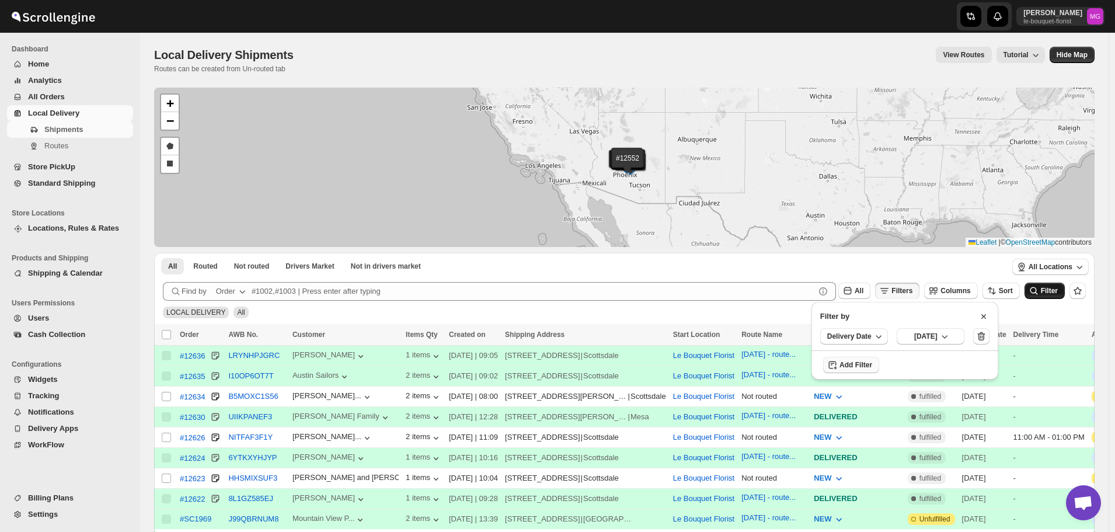
click at [1049, 291] on span "Filter" at bounding box center [1049, 291] width 17 height 8
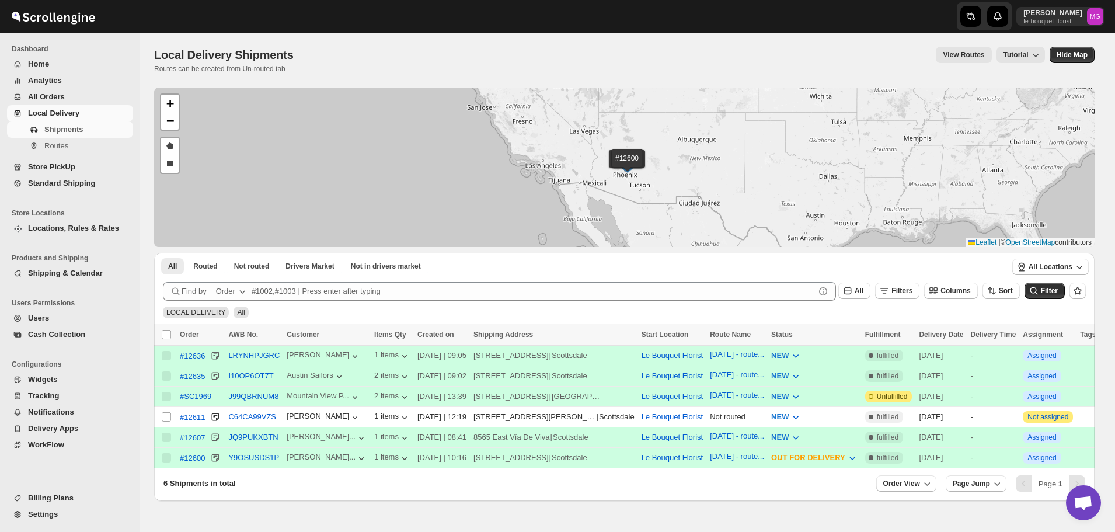
click at [49, 169] on span "Store PickUp" at bounding box center [51, 166] width 47 height 9
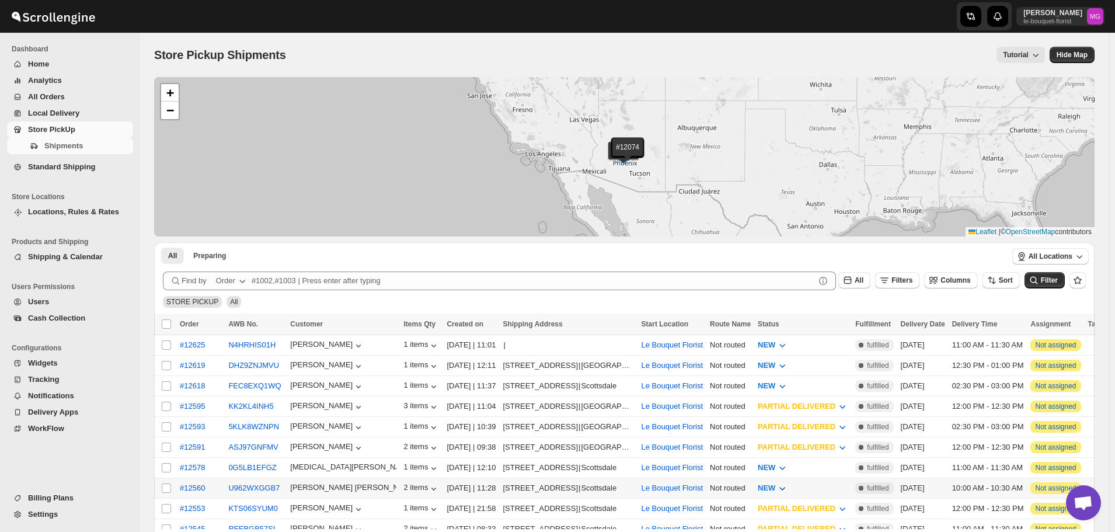
click at [788, 484] on icon "button" at bounding box center [783, 488] width 12 height 12
click at [801, 424] on button "PREPARING" at bounding box center [791, 423] width 95 height 19
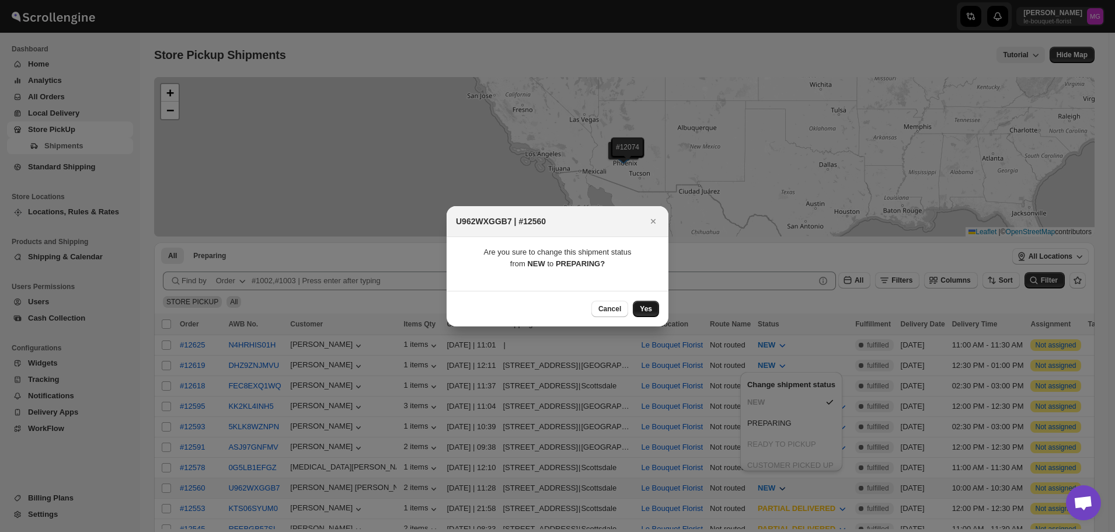
click at [646, 310] on span "Yes" at bounding box center [646, 308] width 12 height 9
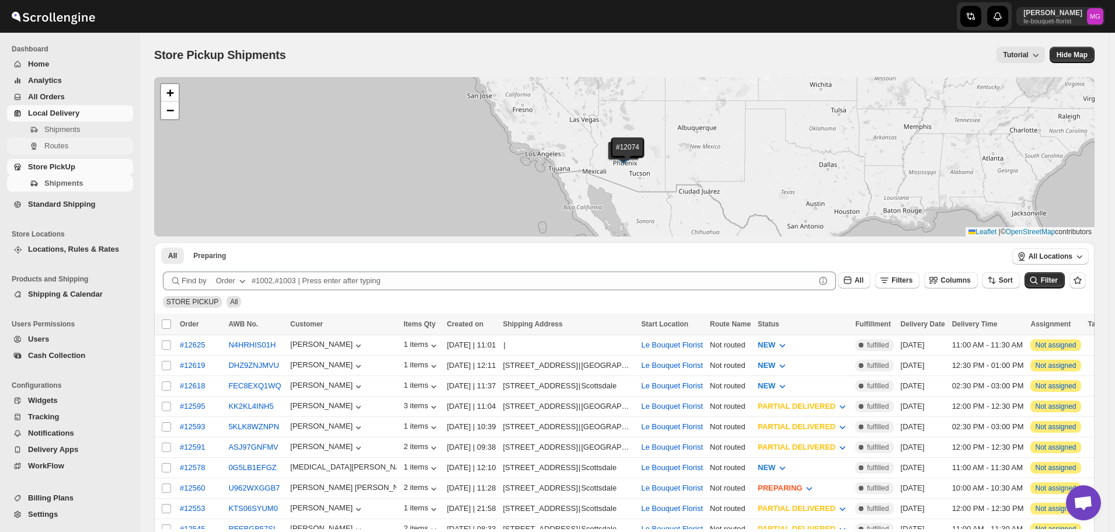
click at [60, 141] on span "Routes" at bounding box center [56, 145] width 24 height 9
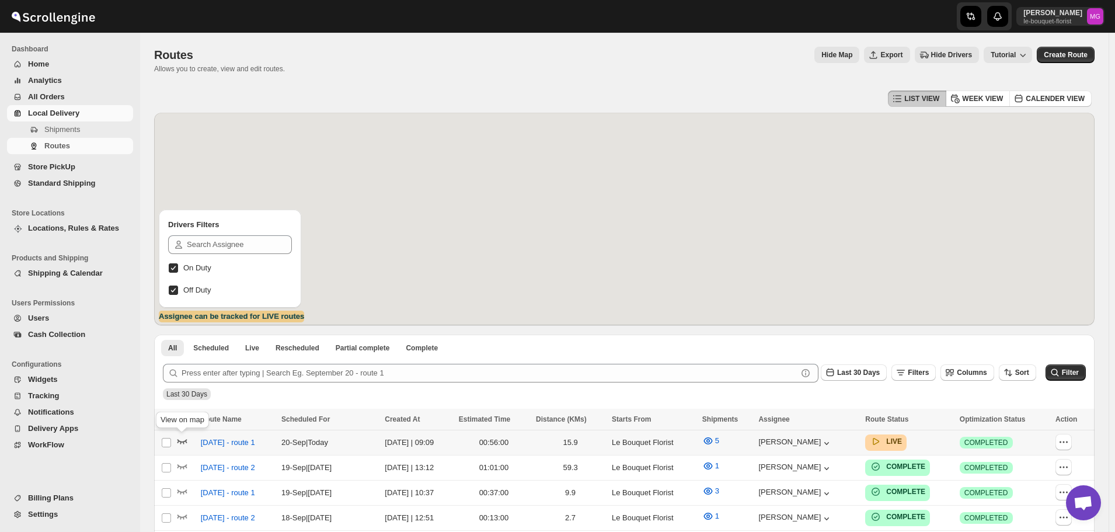
click at [186, 439] on icon "button" at bounding box center [182, 441] width 12 height 12
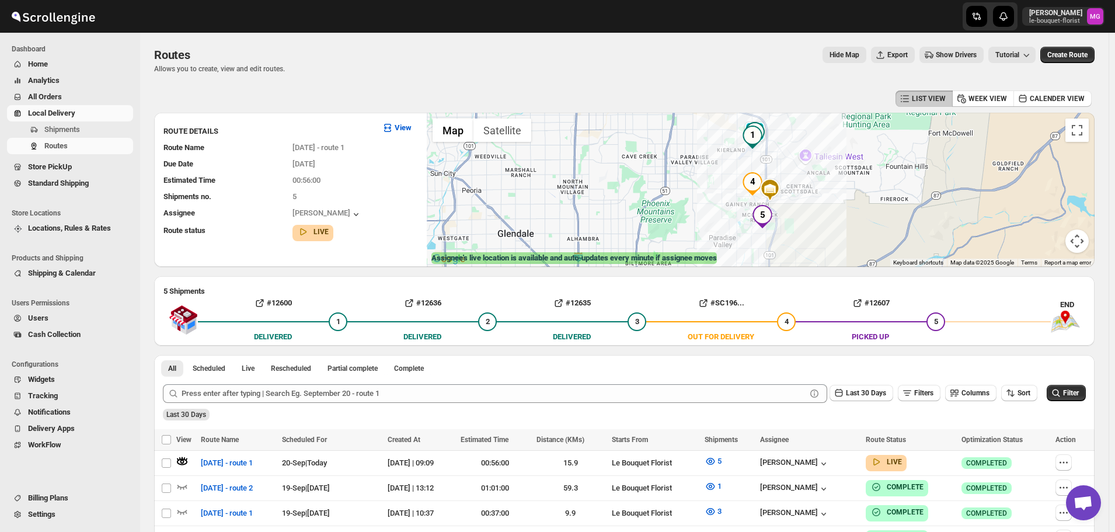
drag, startPoint x: 57, startPoint y: 168, endPoint x: 123, endPoint y: 504, distance: 342.7
click at [123, 504] on button "Billing Plans" at bounding box center [70, 498] width 126 height 16
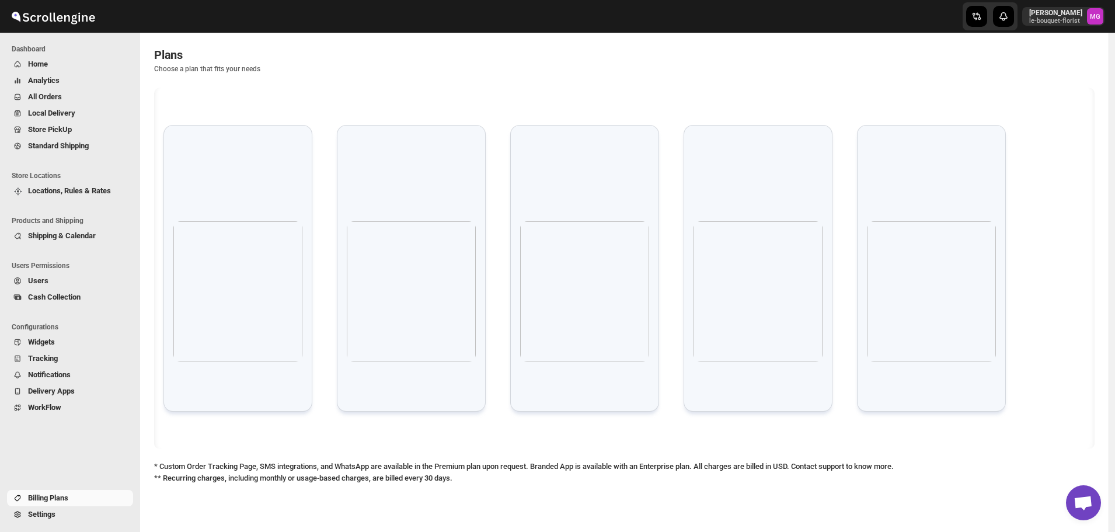
click at [47, 128] on span "Store PickUp" at bounding box center [50, 129] width 44 height 9
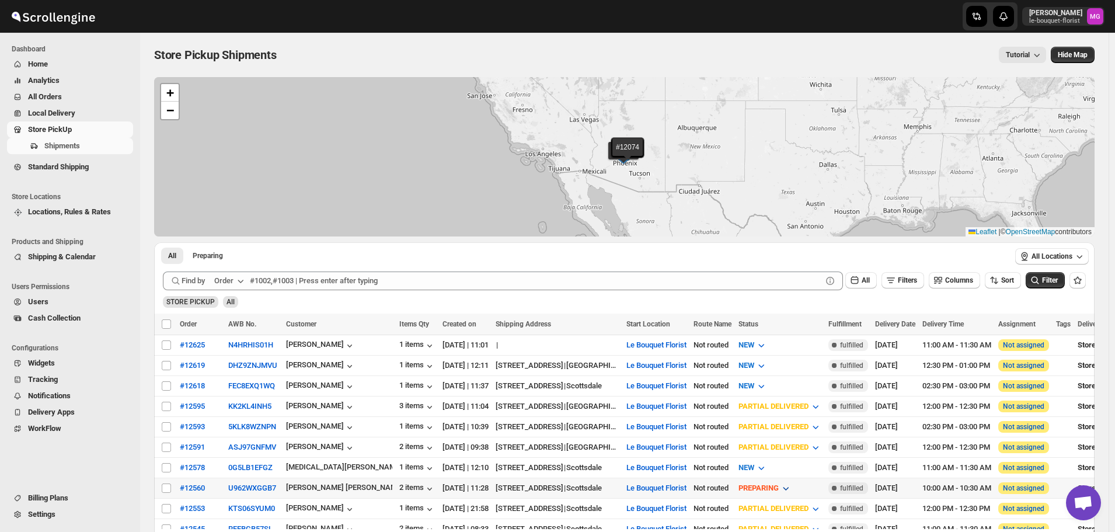
click at [792, 488] on icon "button" at bounding box center [786, 488] width 12 height 12
click at [805, 444] on div "READY TO PICKUP" at bounding box center [791, 445] width 62 height 12
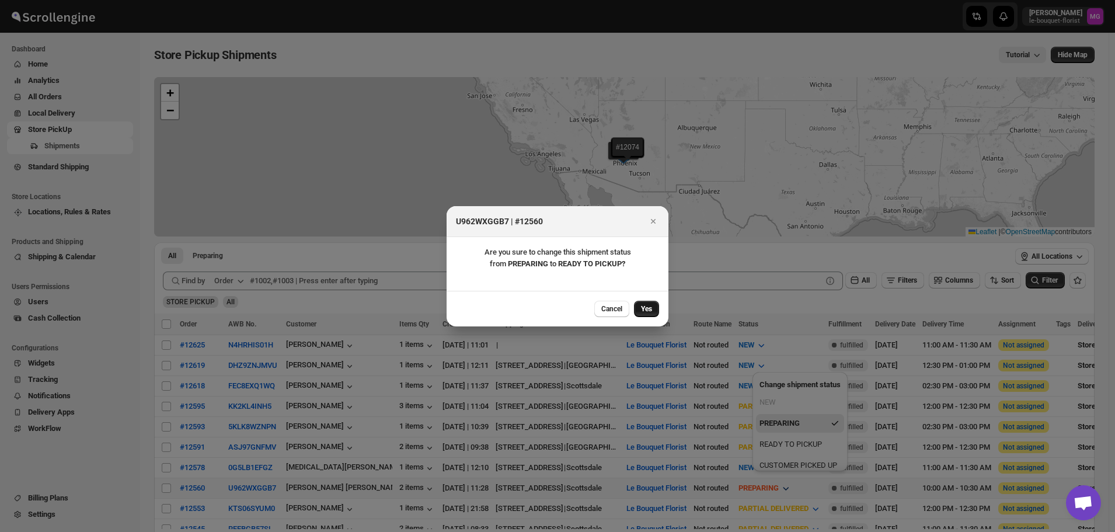
click at [645, 307] on span "Yes" at bounding box center [646, 308] width 11 height 9
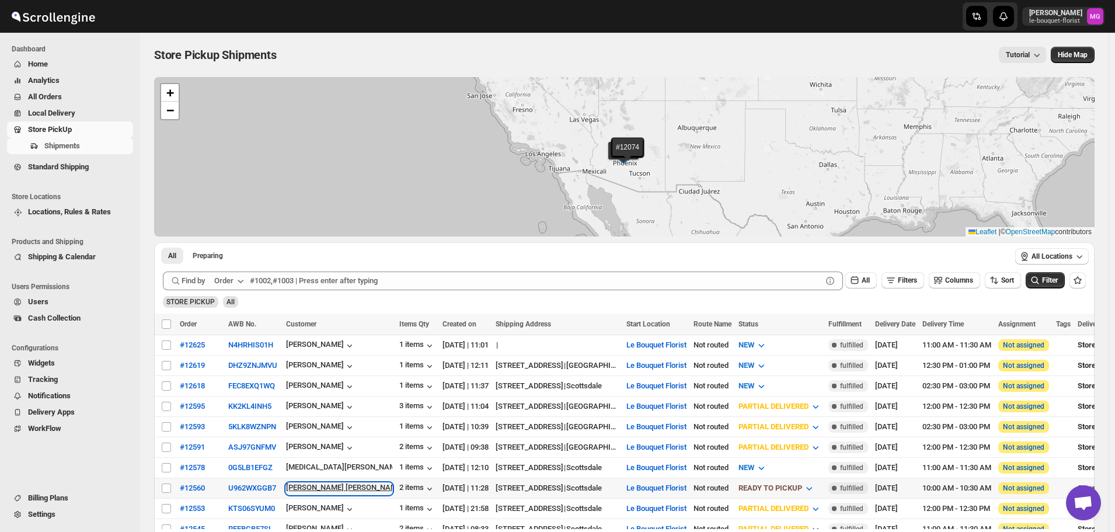
click at [342, 483] on div "Thompson Vipond" at bounding box center [339, 489] width 106 height 12
click at [404, 483] on icon "button" at bounding box center [404, 483] width 0 height 0
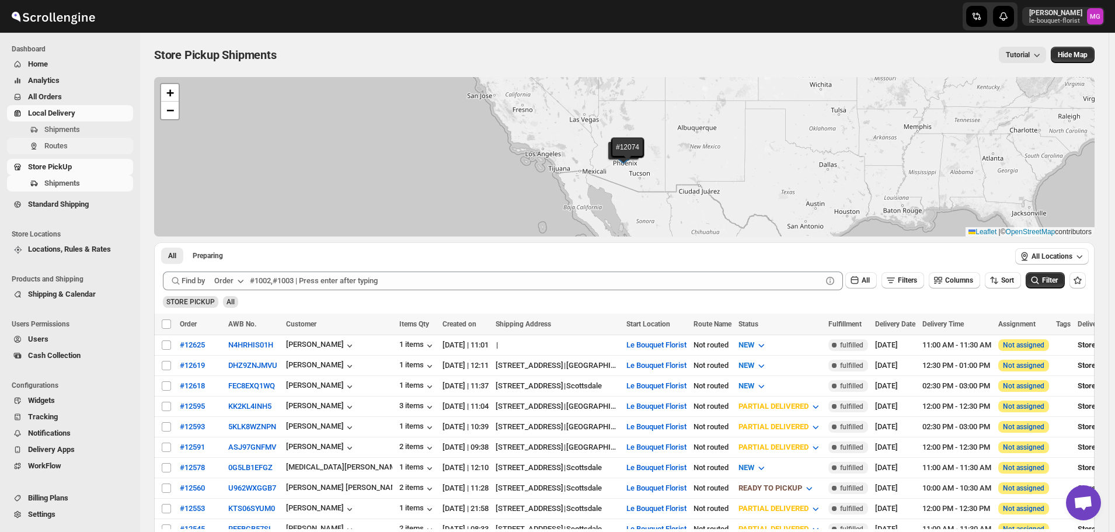
click at [47, 140] on button "Routes" at bounding box center [70, 146] width 126 height 16
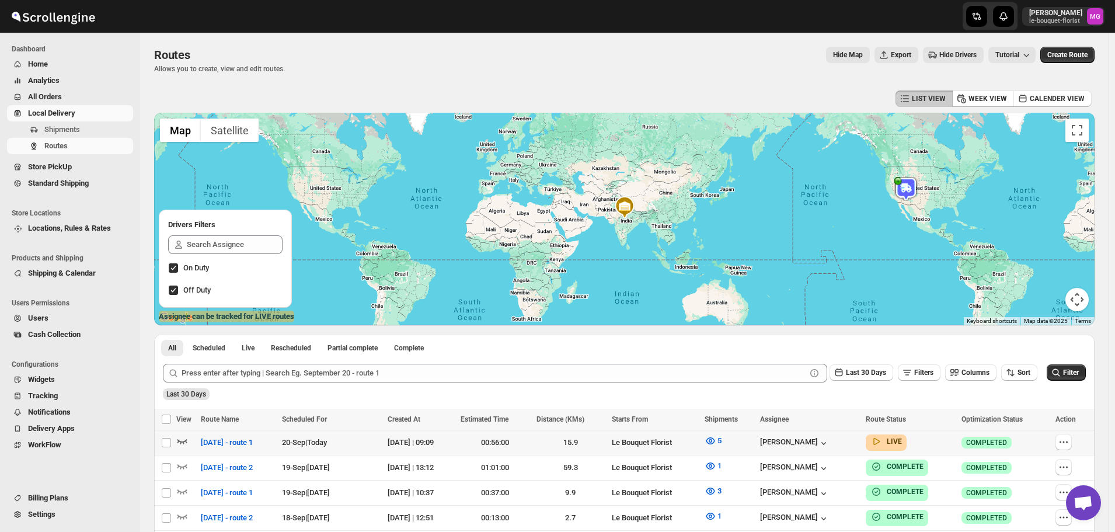
click at [187, 442] on icon "button" at bounding box center [182, 441] width 12 height 12
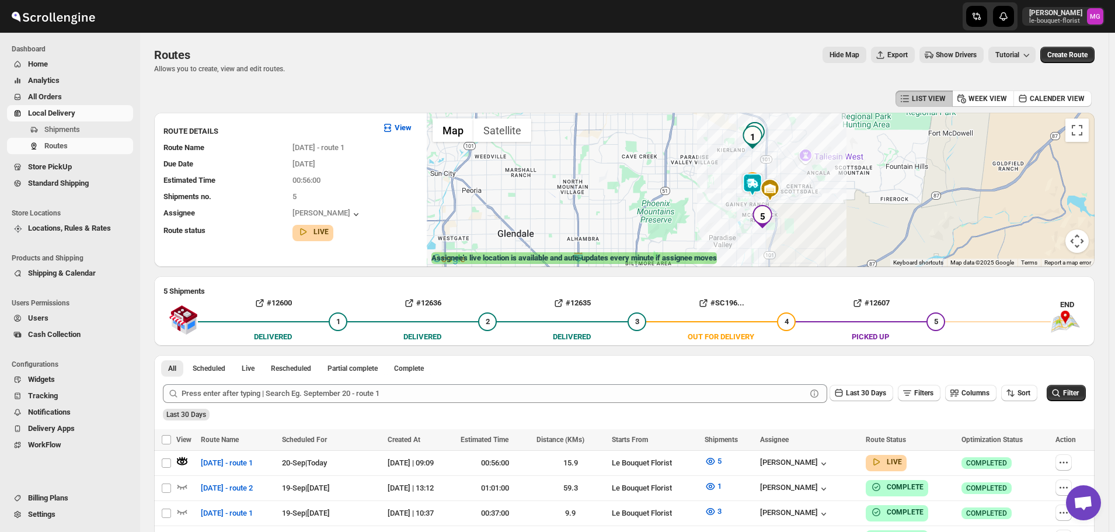
click at [756, 180] on img at bounding box center [752, 184] width 23 height 23
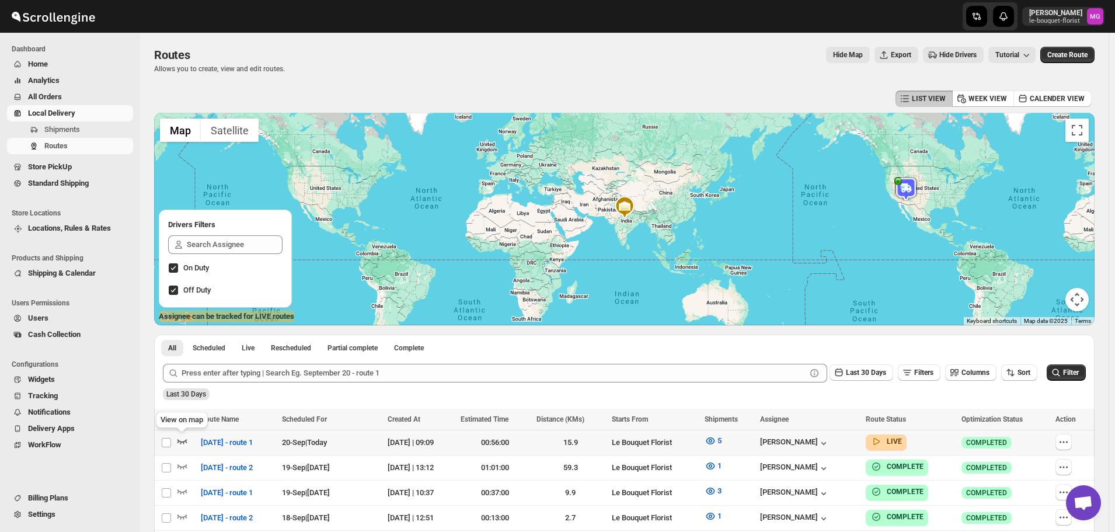
click at [179, 445] on icon "button" at bounding box center [182, 441] width 12 height 12
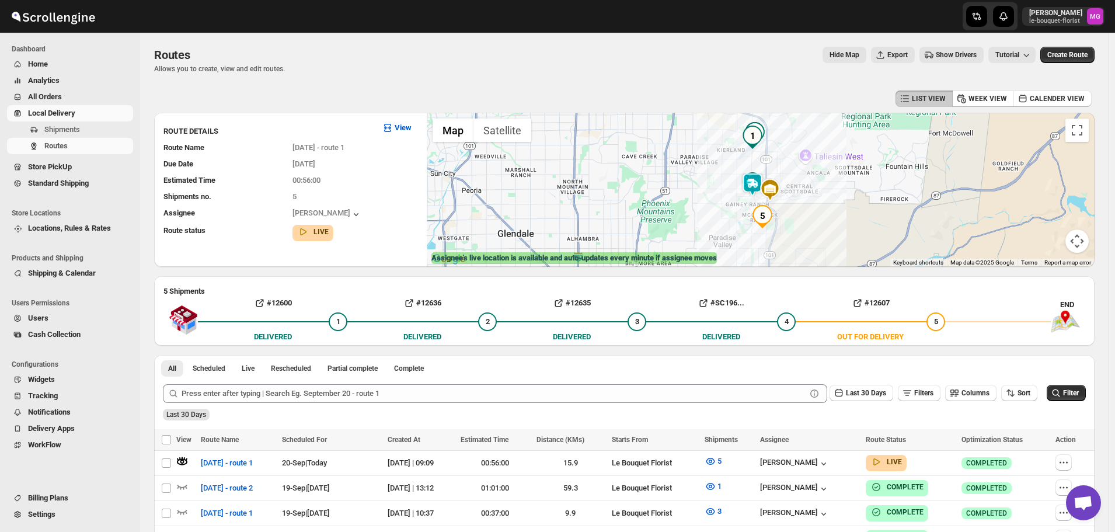
click at [756, 183] on img at bounding box center [752, 184] width 23 height 23
